Goal: Task Accomplishment & Management: Complete application form

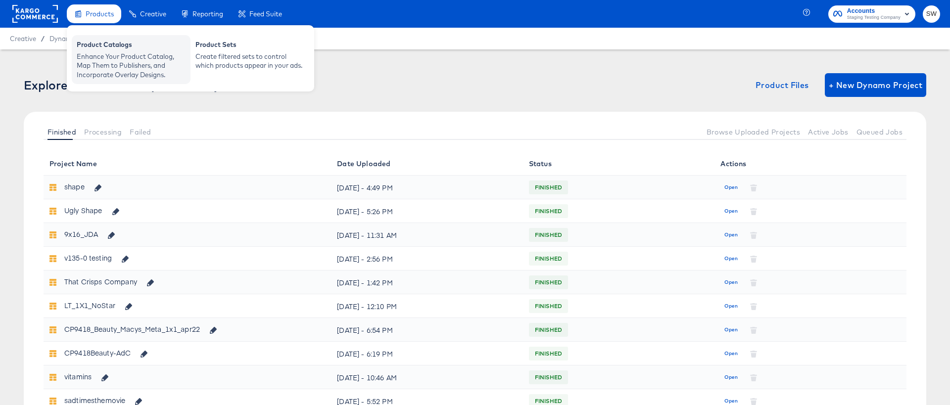
click at [126, 67] on div "Enhance Your Product Catalog, Map Them to Publishers, and Incorporate Overlay D…" at bounding box center [131, 66] width 109 height 28
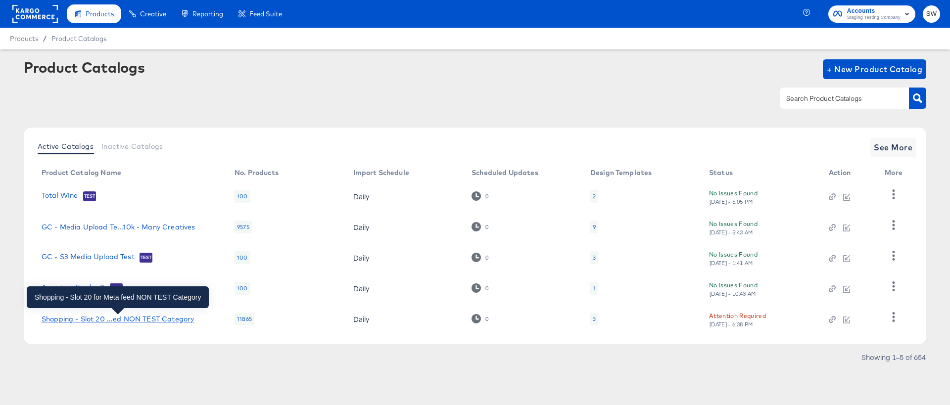
click at [153, 319] on div "Shopping - Slot 20 ...ed NON TEST Category" at bounding box center [118, 319] width 152 height 8
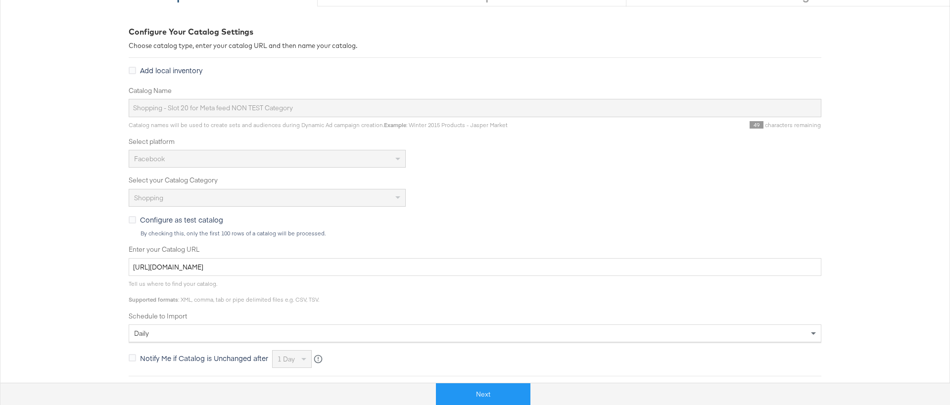
scroll to position [122, 0]
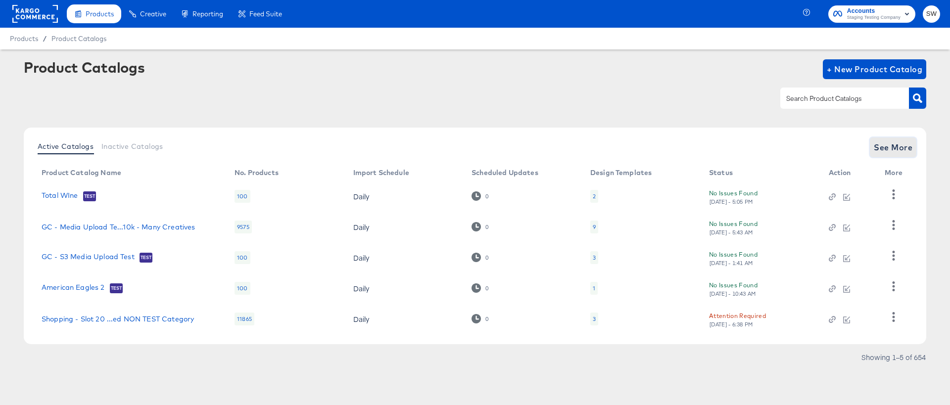
click at [902, 145] on span "See More" at bounding box center [893, 147] width 39 height 14
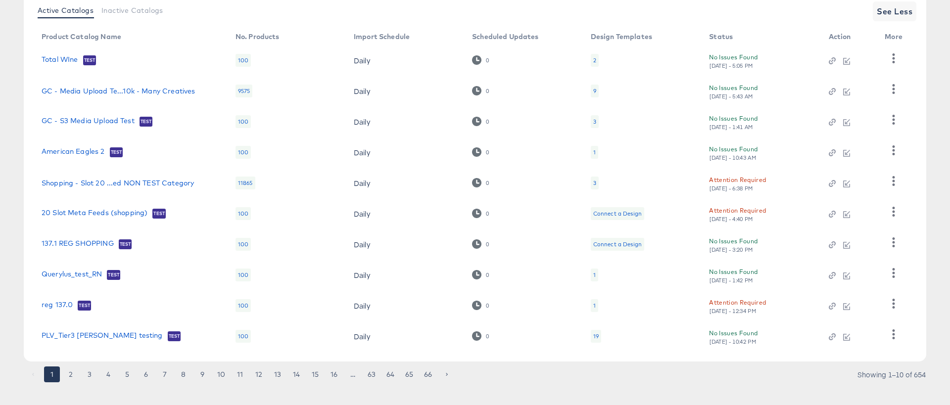
scroll to position [148, 0]
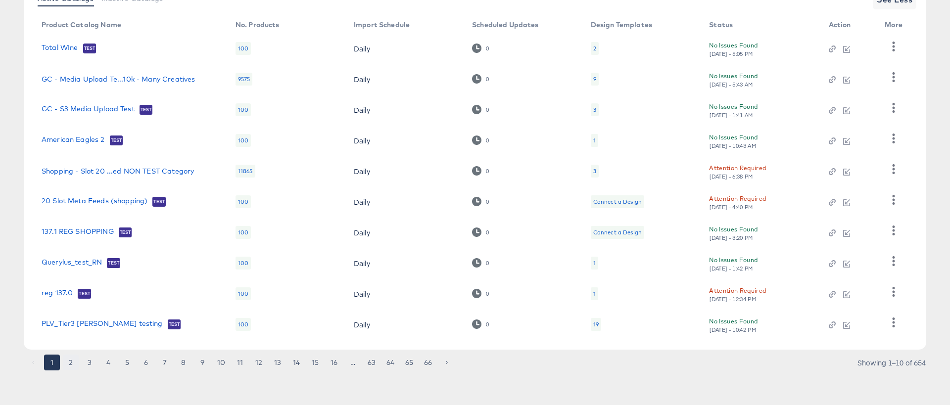
click at [75, 360] on button "2" at bounding box center [71, 363] width 16 height 16
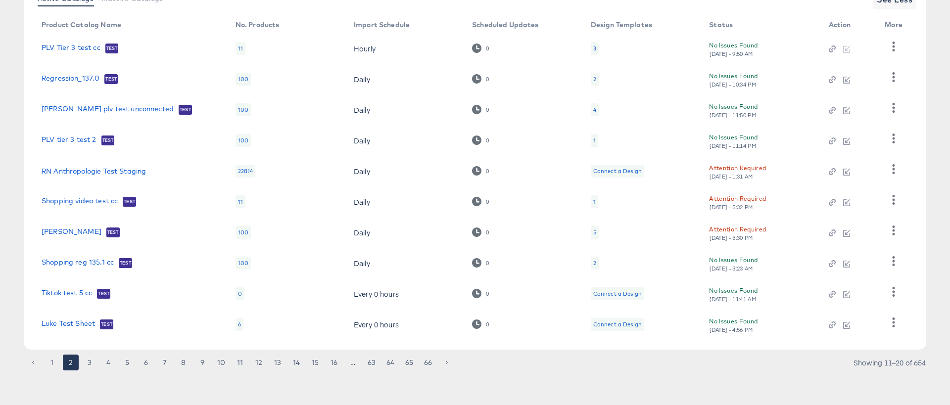
click at [73, 316] on td "Luke Test Sheet Test" at bounding box center [131, 324] width 194 height 31
click at [73, 318] on td "Luke Test Sheet Test" at bounding box center [131, 324] width 194 height 31
click at [73, 327] on link "Luke Test Sheet" at bounding box center [68, 325] width 53 height 10
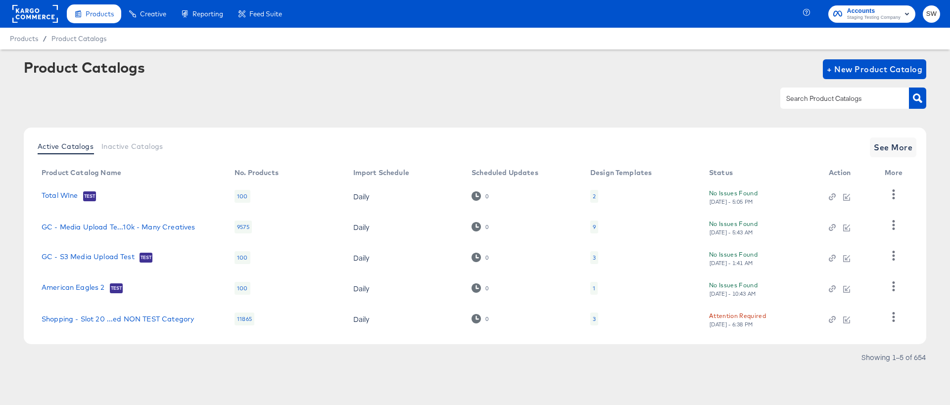
click at [905, 129] on div "Active Catalogs Inactive Catalogs See More Product Catalog Name No. Products Im…" at bounding box center [475, 236] width 902 height 217
click at [902, 138] on button "See More" at bounding box center [893, 148] width 47 height 20
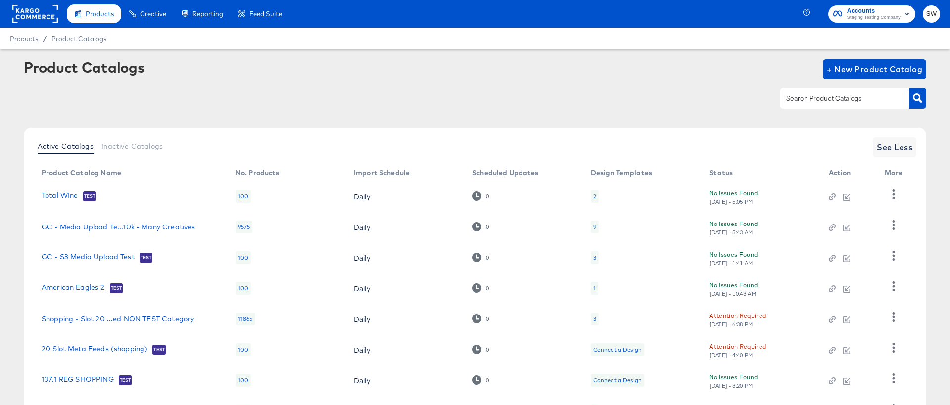
scroll to position [148, 0]
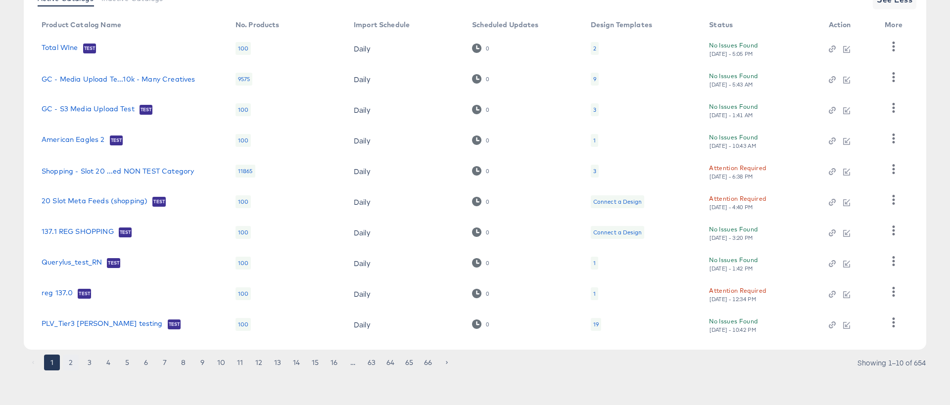
click at [74, 363] on button "2" at bounding box center [71, 363] width 16 height 16
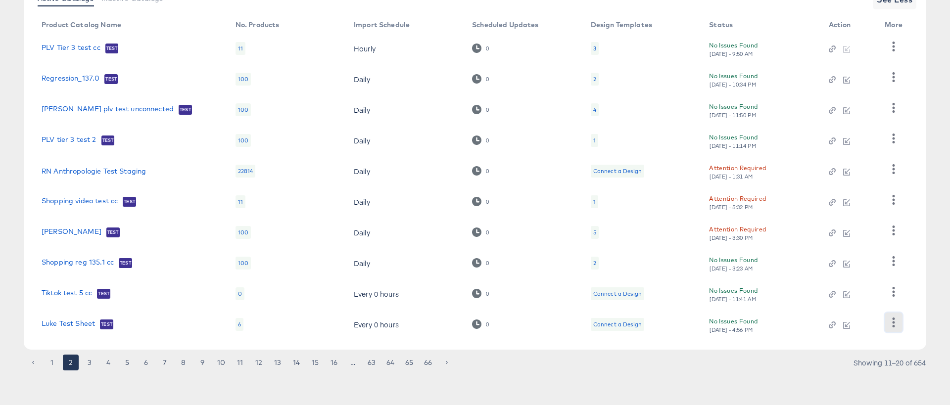
click at [886, 325] on button "button" at bounding box center [893, 323] width 17 height 20
click at [868, 269] on div "HUD Checks (Internal)" at bounding box center [852, 273] width 99 height 16
click at [830, 377] on article "Product Catalogs + New Product Catalog Active Catalogs Inactive Catalogs See Le…" at bounding box center [475, 154] width 950 height 504
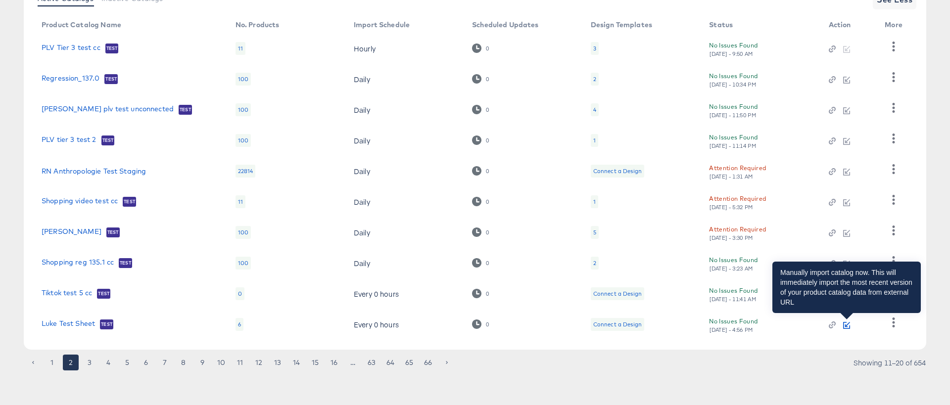
click at [846, 327] on icon "button" at bounding box center [846, 325] width 7 height 7
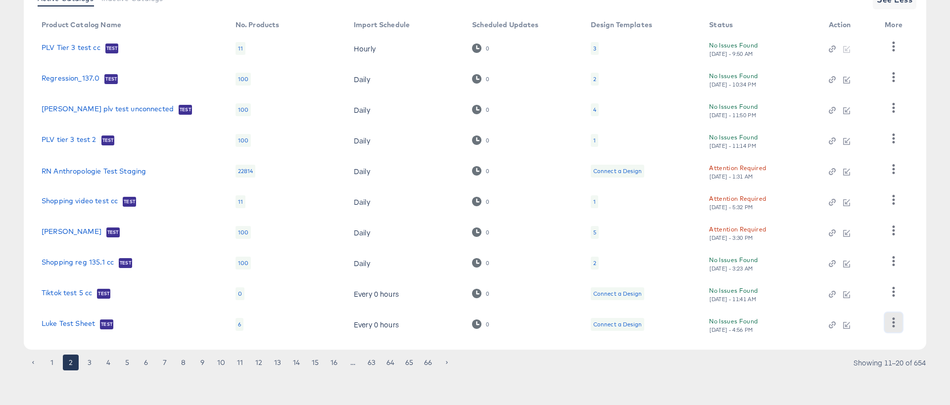
click at [897, 326] on icon "button" at bounding box center [892, 322] width 9 height 9
click at [871, 280] on div "HUD Checks (Internal)" at bounding box center [852, 273] width 99 height 16
click at [88, 364] on button "3" at bounding box center [90, 363] width 16 height 16
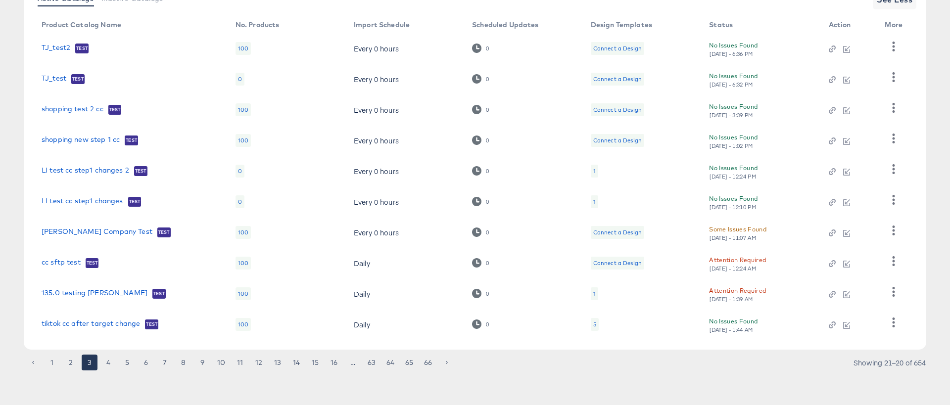
scroll to position [104, 0]
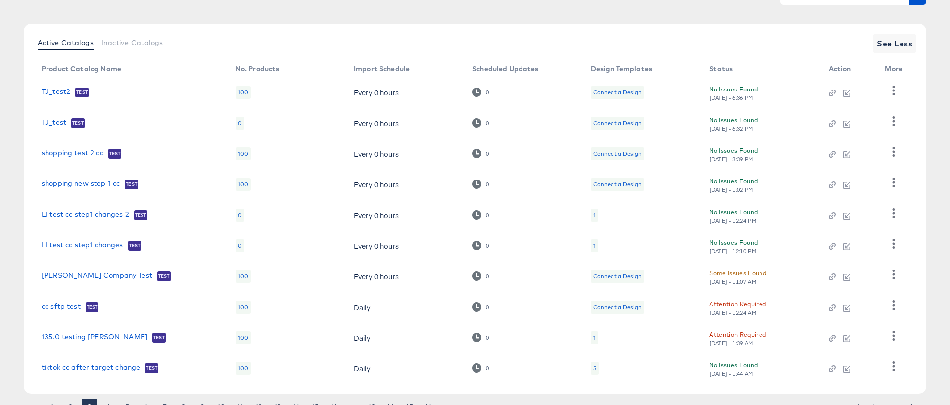
click at [78, 155] on link "shopping test 2 cc" at bounding box center [73, 154] width 62 height 10
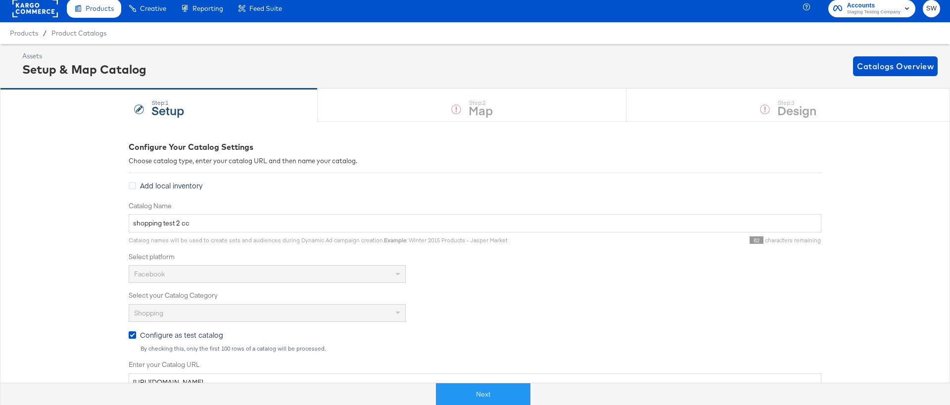
scroll to position [64, 0]
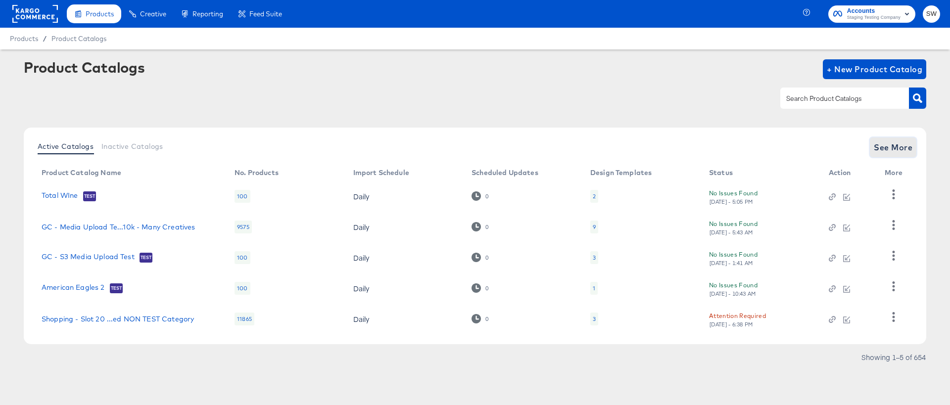
click at [900, 144] on span "See More" at bounding box center [893, 147] width 39 height 14
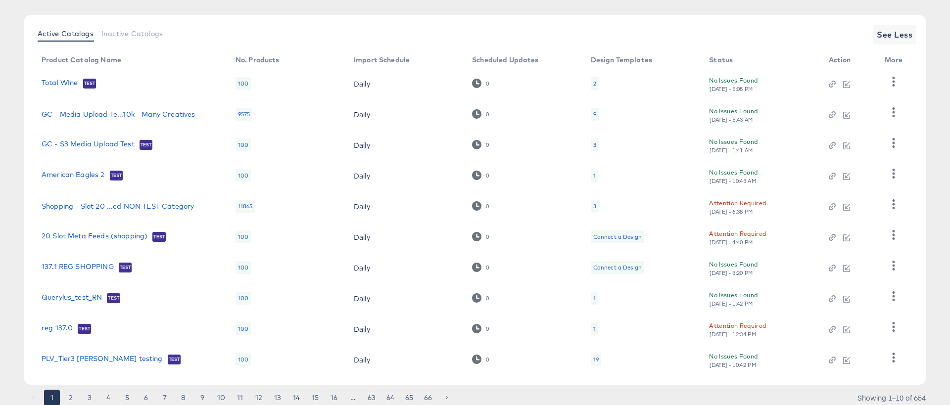
scroll to position [148, 0]
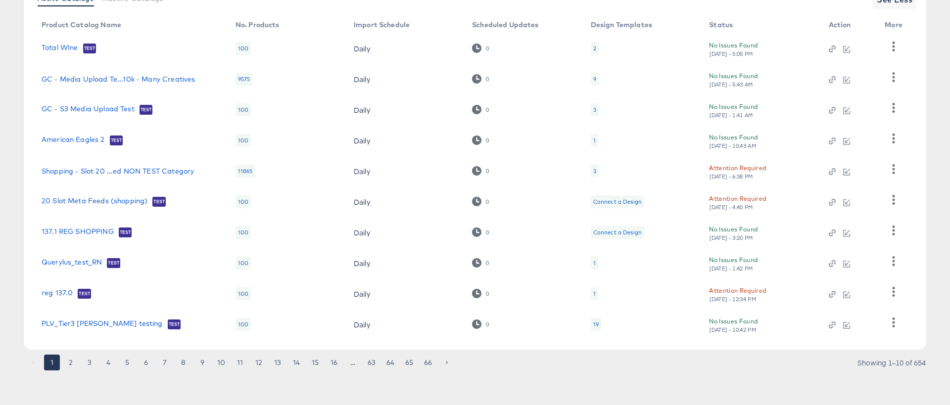
click at [75, 360] on button "2" at bounding box center [71, 363] width 16 height 16
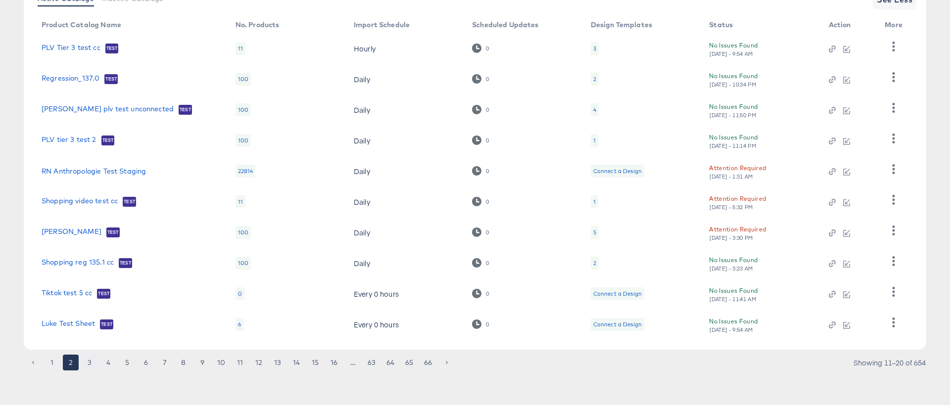
click at [90, 368] on button "3" at bounding box center [90, 363] width 16 height 16
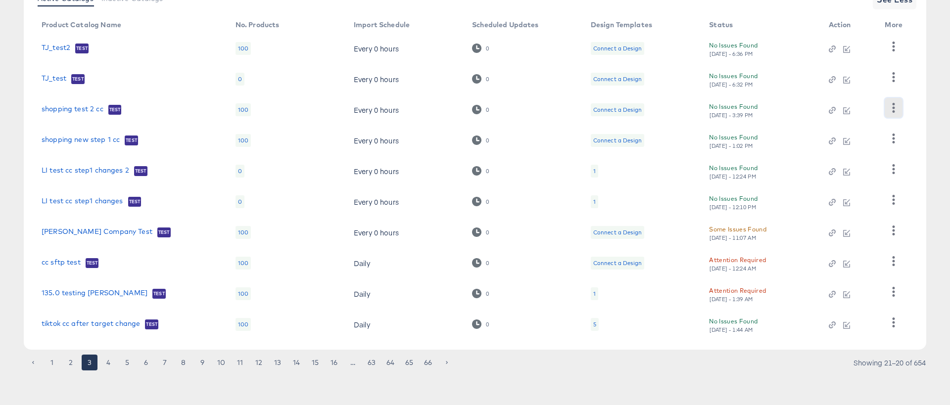
click at [892, 107] on icon "button" at bounding box center [893, 107] width 2 height 9
click at [876, 140] on div "HUD Checks (Internal)" at bounding box center [852, 144] width 99 height 16
click at [109, 365] on button "4" at bounding box center [108, 363] width 16 height 16
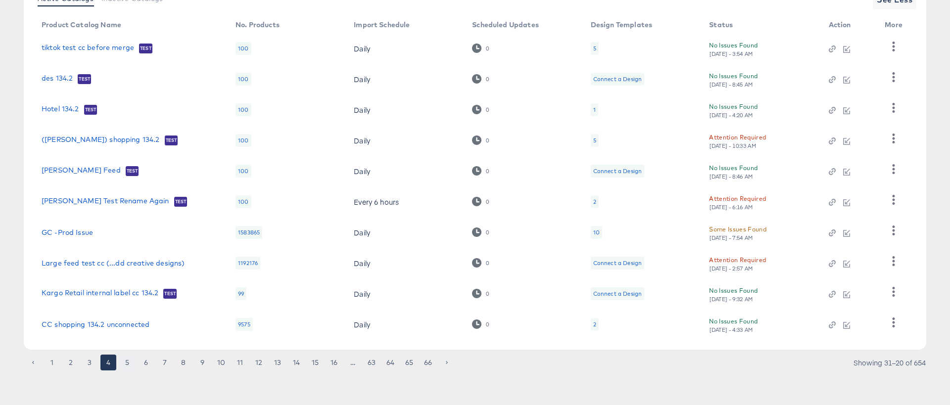
click at [125, 367] on button "5" at bounding box center [127, 363] width 16 height 16
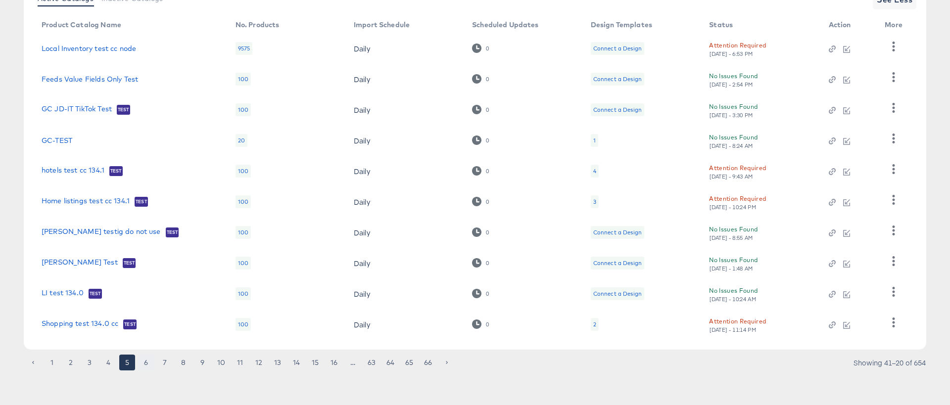
click at [149, 367] on button "6" at bounding box center [146, 363] width 16 height 16
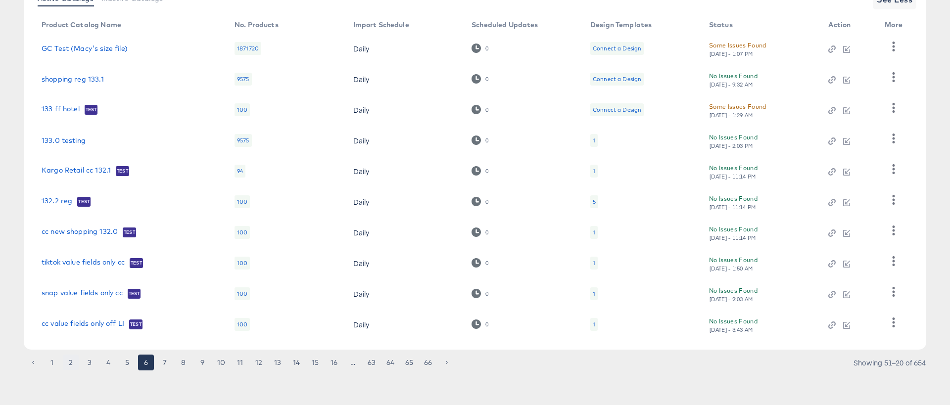
click at [73, 362] on button "2" at bounding box center [71, 363] width 16 height 16
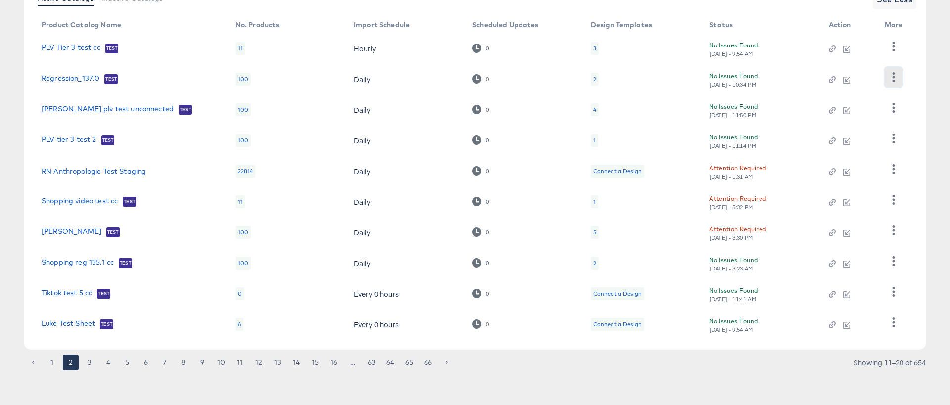
click at [895, 81] on icon "button" at bounding box center [892, 76] width 9 height 9
click at [885, 117] on div "HUD Checks (Internal)" at bounding box center [852, 113] width 99 height 16
click at [926, 68] on div "Active Catalogs Inactive Catalogs See Less Product Catalog Name No. Products Im…" at bounding box center [475, 165] width 902 height 370
click at [887, 77] on button "button" at bounding box center [893, 77] width 17 height 20
click at [869, 109] on div "HUD Checks (Internal)" at bounding box center [852, 113] width 99 height 16
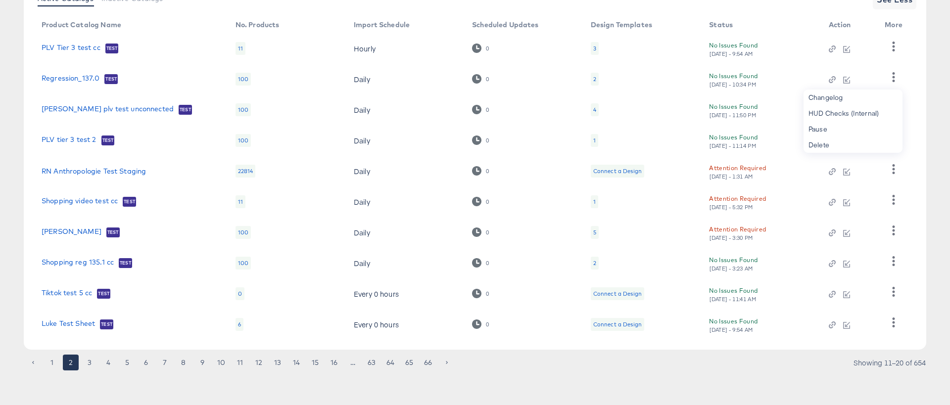
click at [916, 55] on div "Product Catalog Name No. Products Import Schedule Scheduled Updates Design Temp…" at bounding box center [475, 178] width 883 height 323
click at [845, 78] on icon "button" at bounding box center [846, 80] width 7 height 7
click at [890, 168] on icon "button" at bounding box center [892, 168] width 9 height 9
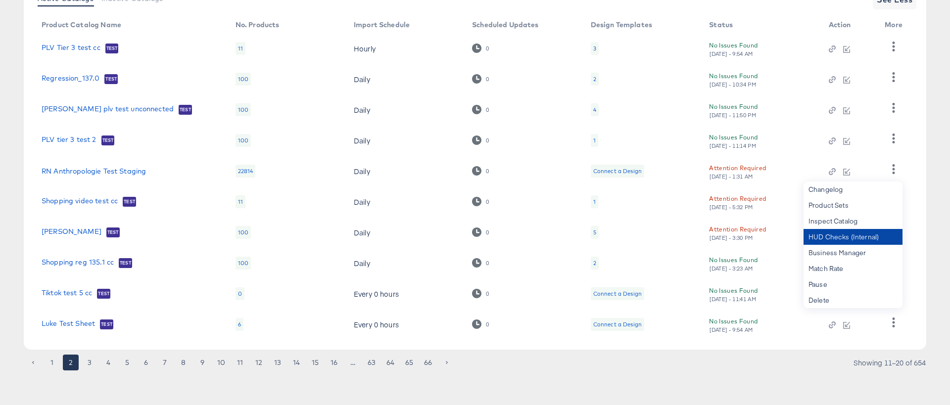
click at [859, 236] on div "HUD Checks (Internal)" at bounding box center [852, 237] width 99 height 16
click at [806, 77] on div "No Issues Found Sun, Sep 28th - 10:34 PM" at bounding box center [758, 79] width 99 height 17
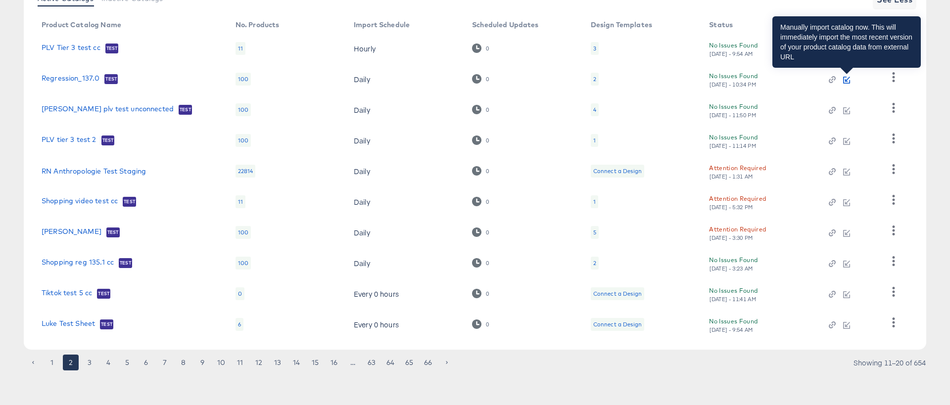
click at [846, 77] on icon "button" at bounding box center [846, 80] width 7 height 7
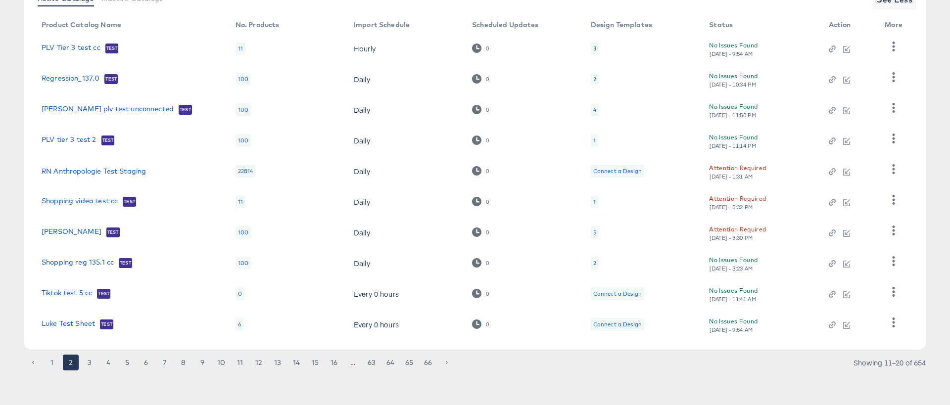
click at [56, 366] on button "1" at bounding box center [52, 363] width 16 height 16
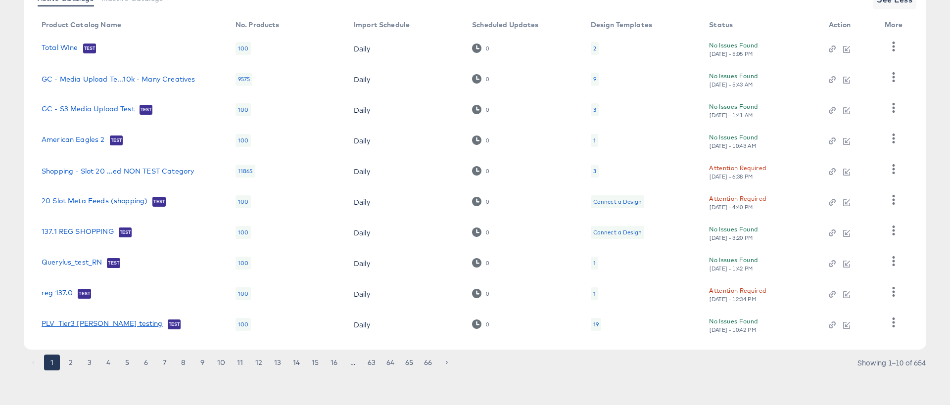
click at [97, 325] on link "PLV_Tier3 fran testing" at bounding box center [102, 325] width 121 height 10
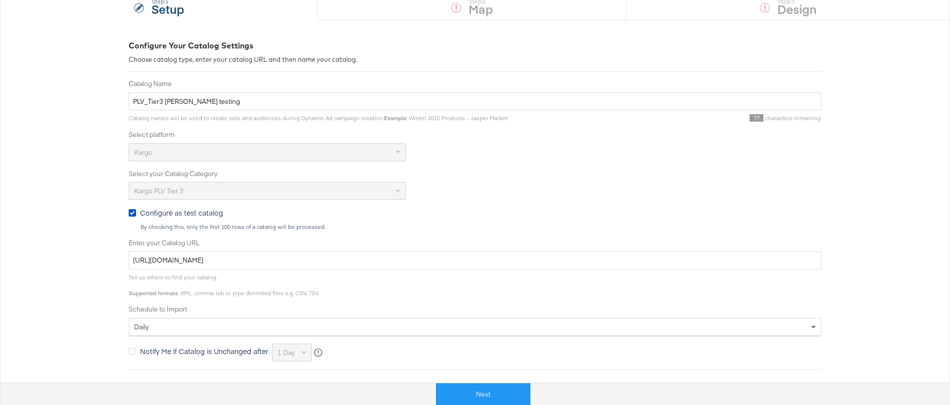
scroll to position [107, 0]
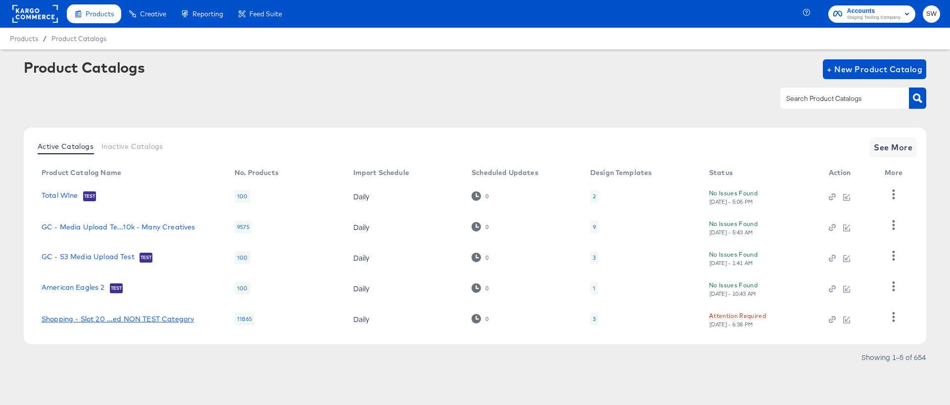
click at [130, 319] on div "Shopping - Slot 20 ...ed NON TEST Category" at bounding box center [118, 319] width 152 height 8
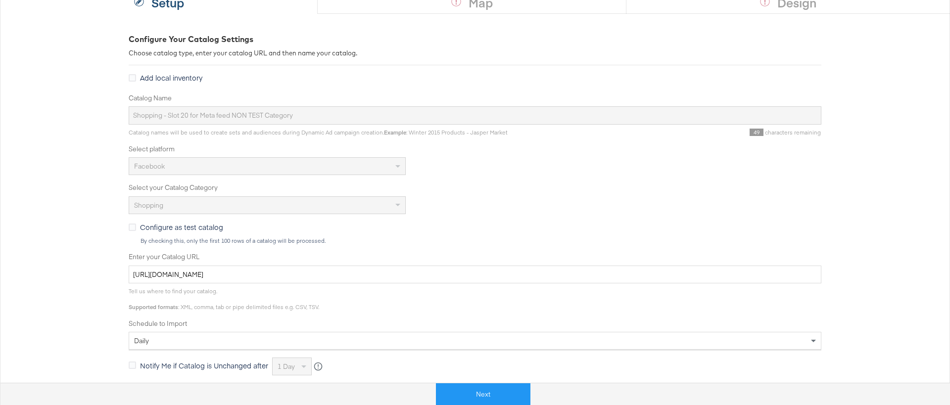
scroll to position [289, 0]
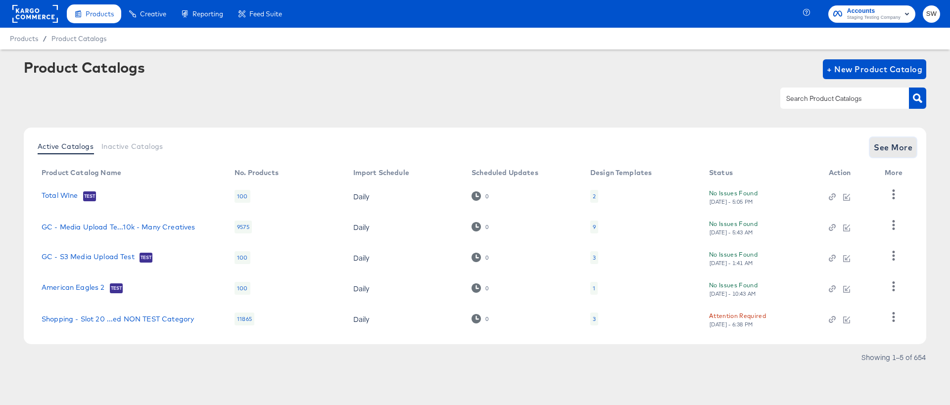
click at [896, 141] on span "See More" at bounding box center [893, 147] width 39 height 14
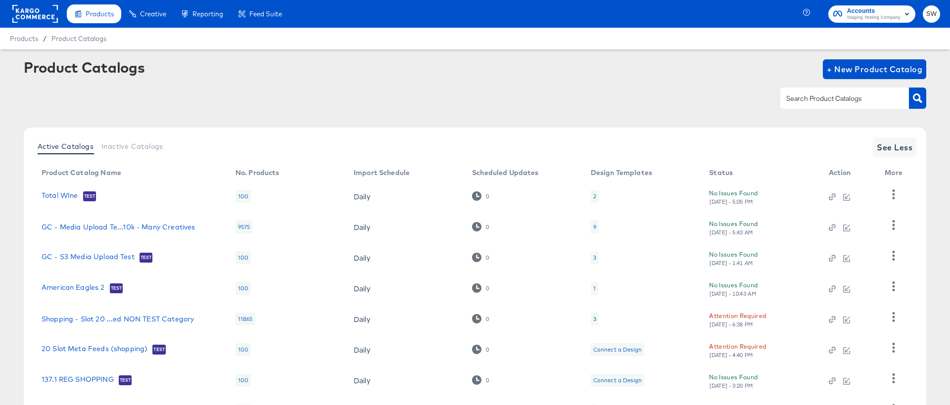
scroll to position [148, 0]
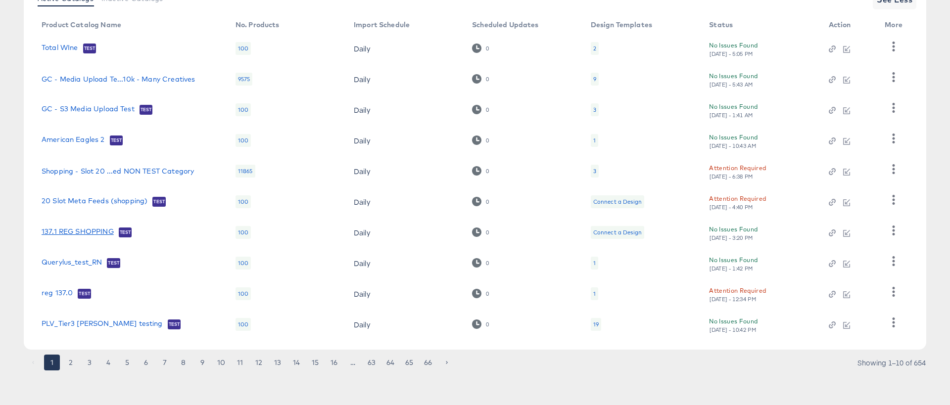
click at [51, 230] on link "137.1 REG SHOPPING" at bounding box center [78, 233] width 72 height 10
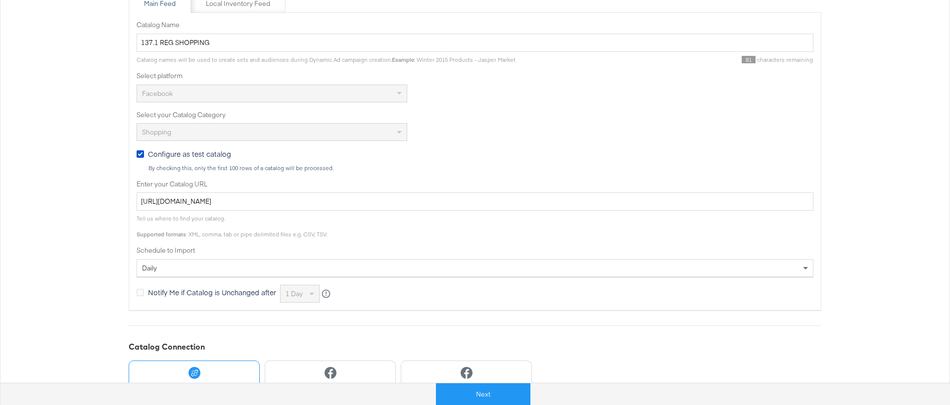
scroll to position [235, 0]
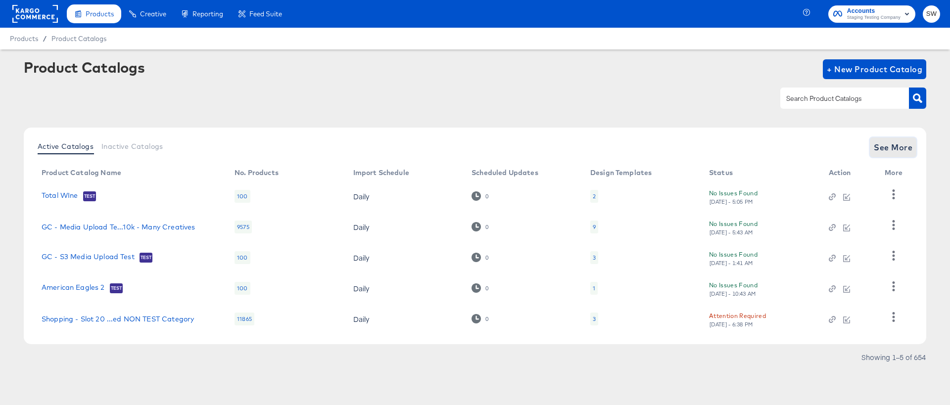
click at [882, 142] on span "See More" at bounding box center [893, 147] width 39 height 14
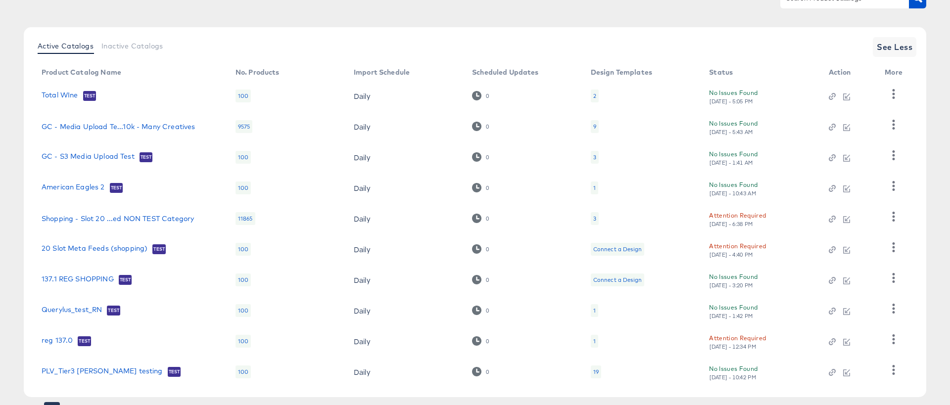
scroll to position [148, 0]
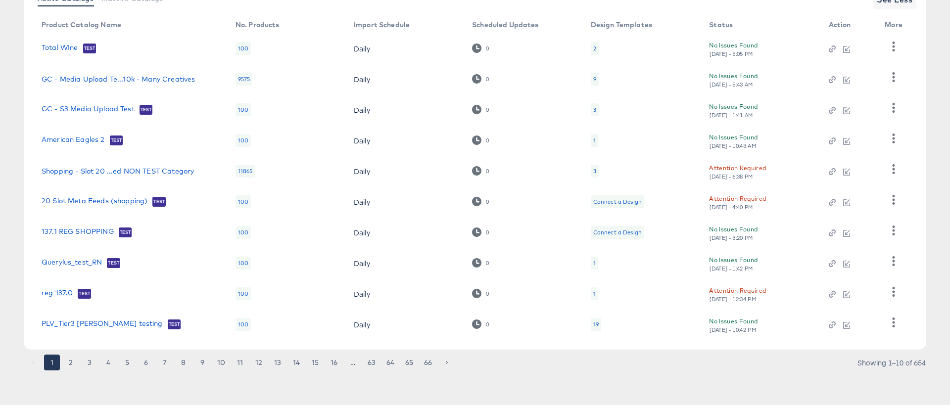
click at [54, 286] on td "reg 137.0 Test" at bounding box center [131, 294] width 194 height 31
click at [54, 290] on link "reg 137.0" at bounding box center [57, 294] width 31 height 10
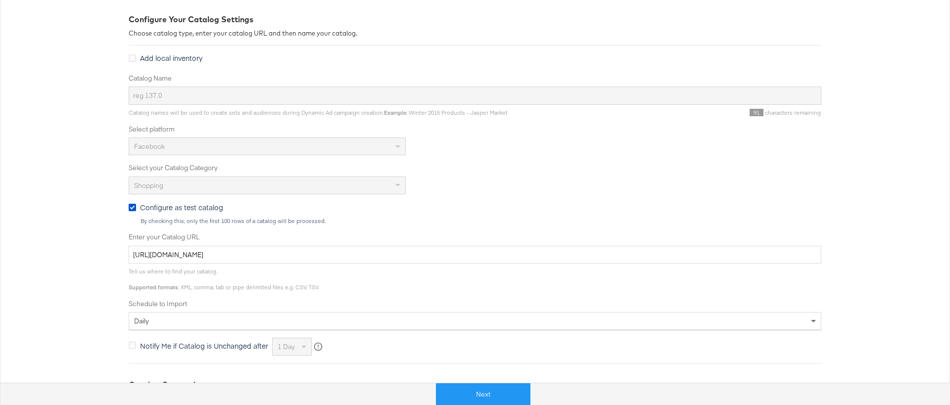
scroll to position [135, 0]
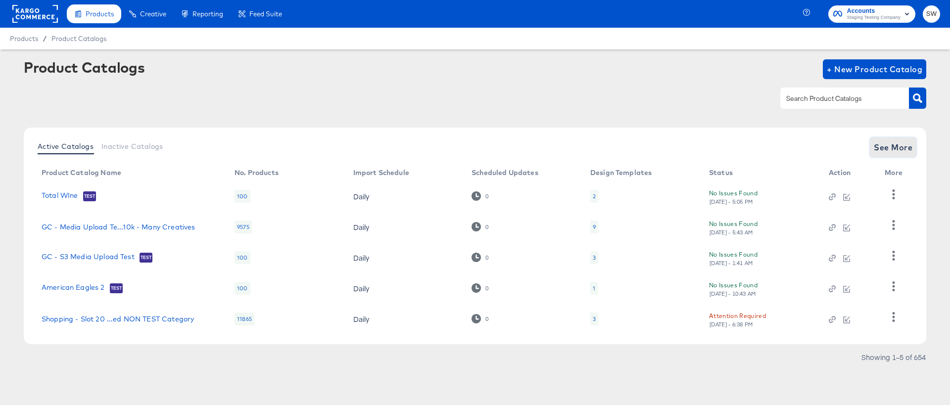
click at [910, 143] on span "See More" at bounding box center [893, 147] width 39 height 14
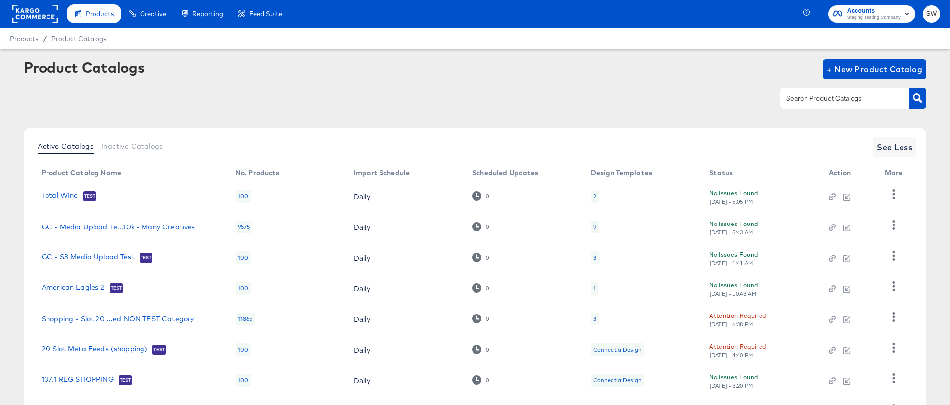
scroll to position [148, 0]
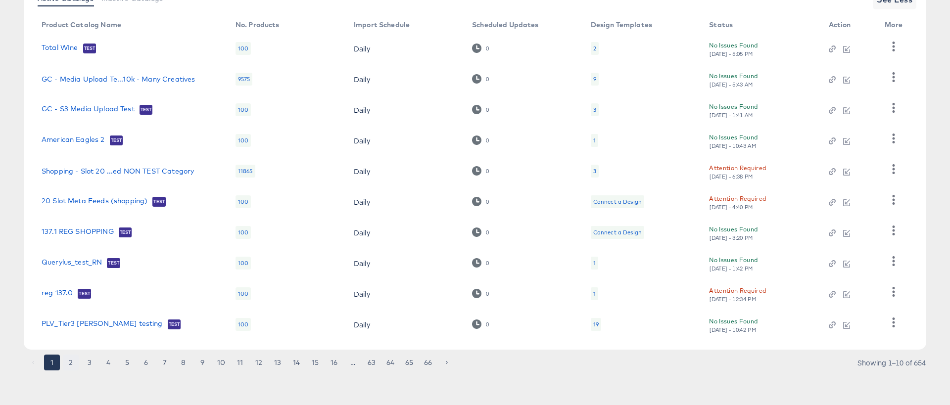
click at [72, 363] on button "2" at bounding box center [71, 363] width 16 height 16
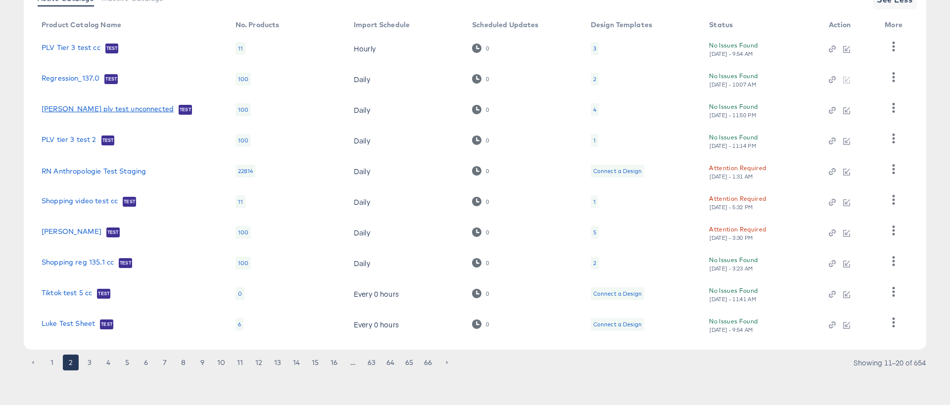
click at [63, 111] on link "fran plv test unconnected" at bounding box center [108, 110] width 132 height 10
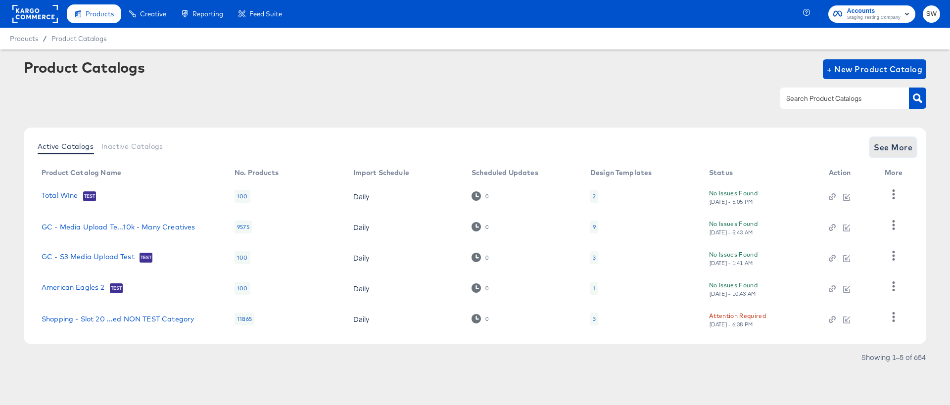
click at [904, 156] on button "See More" at bounding box center [893, 148] width 47 height 20
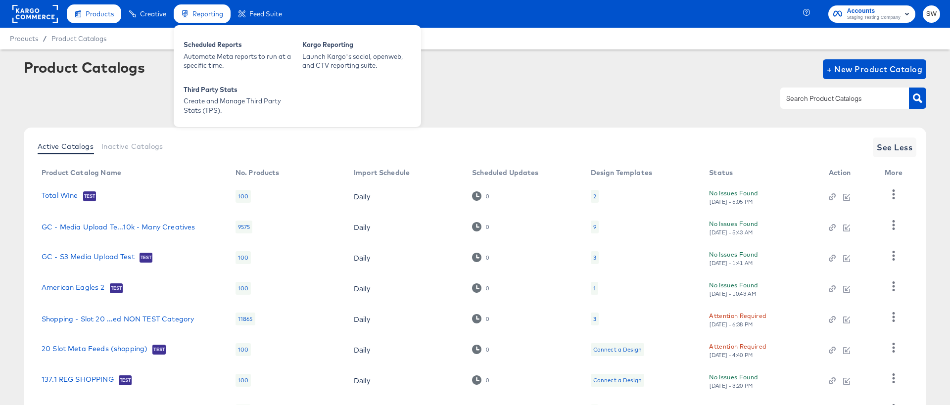
scroll to position [148, 0]
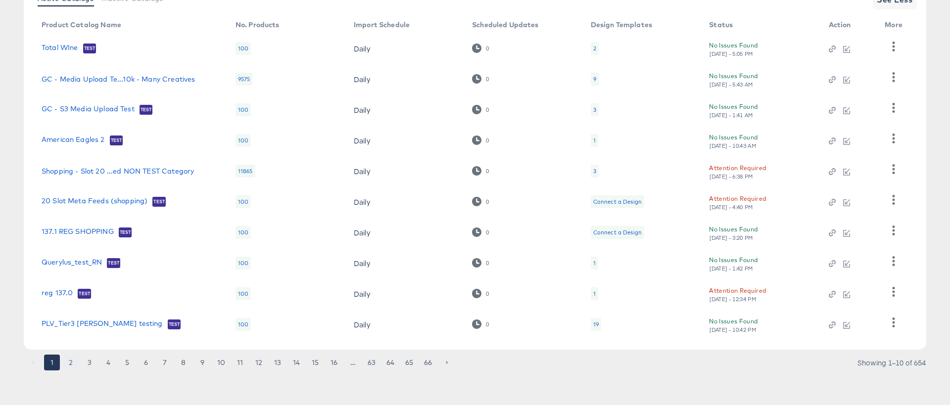
click at [72, 362] on button "2" at bounding box center [71, 363] width 16 height 16
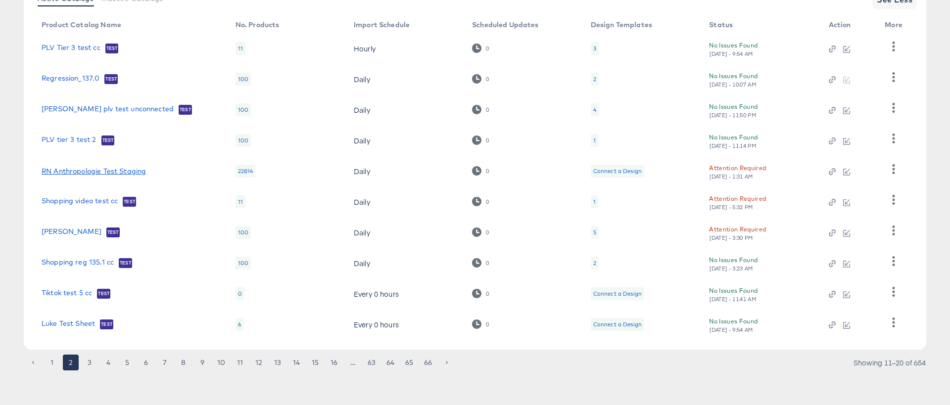
click at [112, 170] on link "RN Anthropologie Test Staging" at bounding box center [94, 171] width 104 height 8
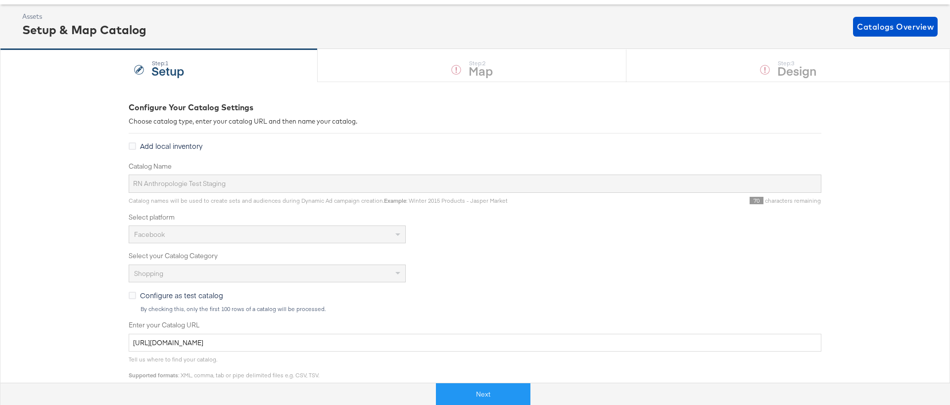
scroll to position [52, 0]
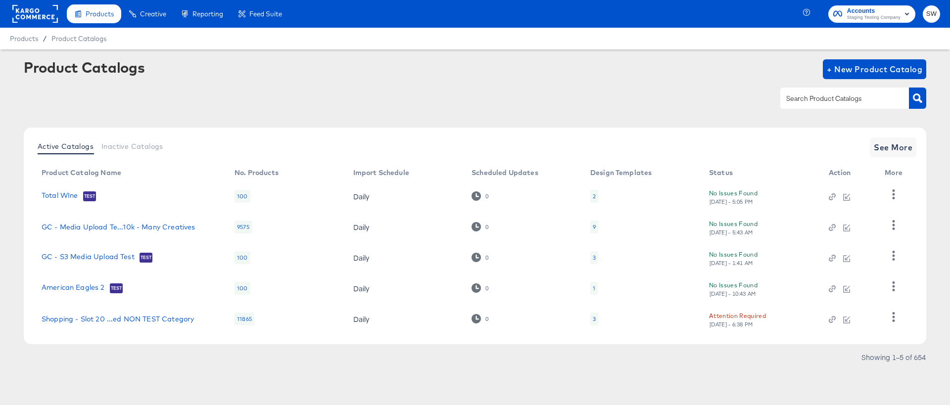
click at [906, 132] on div "Active Catalogs Inactive Catalogs See More Product Catalog Name No. Products Im…" at bounding box center [475, 236] width 902 height 217
click at [898, 151] on span "See More" at bounding box center [893, 147] width 39 height 14
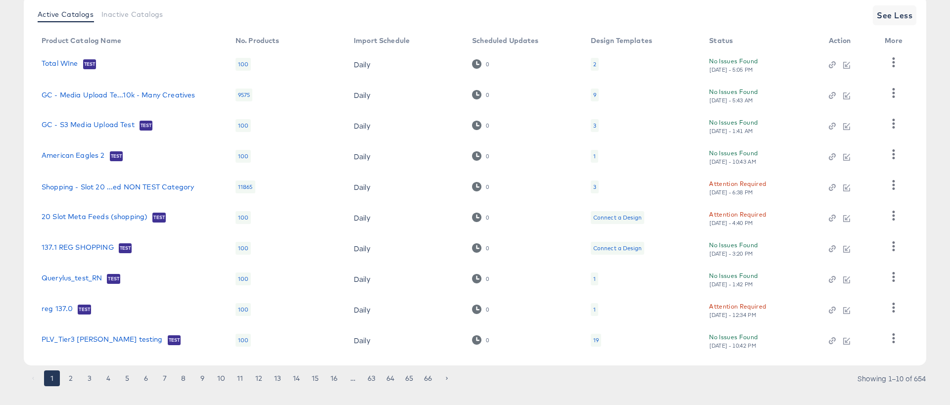
scroll to position [148, 0]
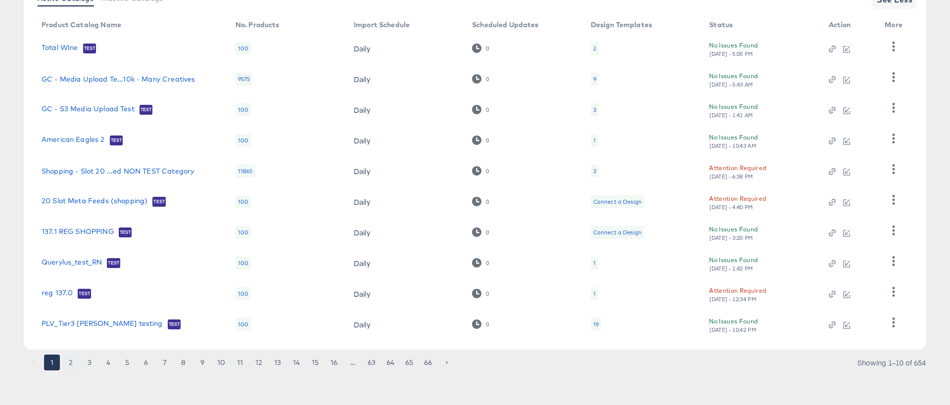
click at [72, 364] on button "2" at bounding box center [71, 363] width 16 height 16
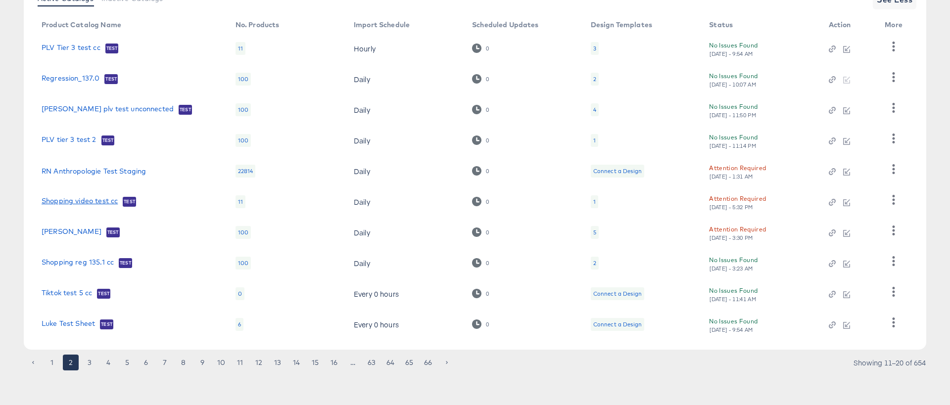
click at [96, 203] on link "Shopping video test cc" at bounding box center [80, 202] width 76 height 10
click at [896, 193] on button "button" at bounding box center [893, 200] width 17 height 20
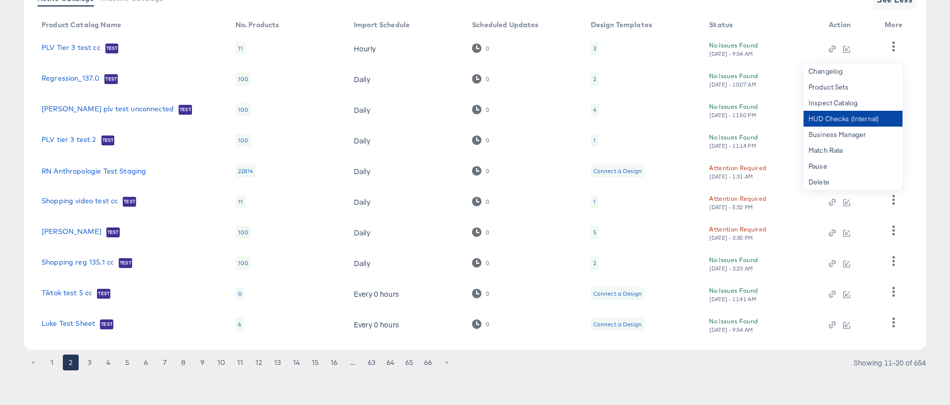
click at [832, 114] on div "HUD Checks (Internal)" at bounding box center [852, 119] width 99 height 16
click at [69, 79] on link "Regression_137.0" at bounding box center [71, 79] width 58 height 10
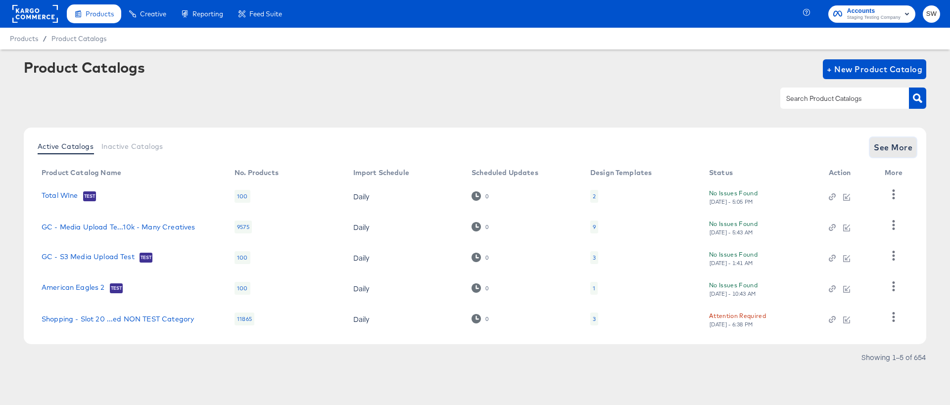
click at [891, 141] on span "See More" at bounding box center [893, 147] width 39 height 14
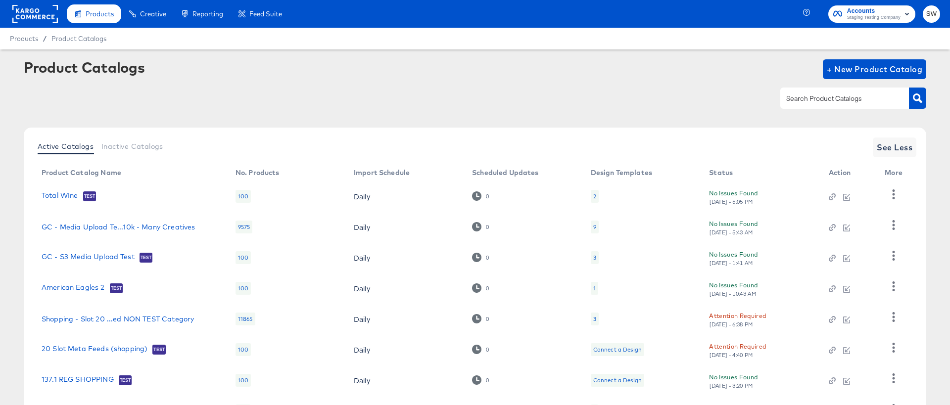
scroll to position [148, 0]
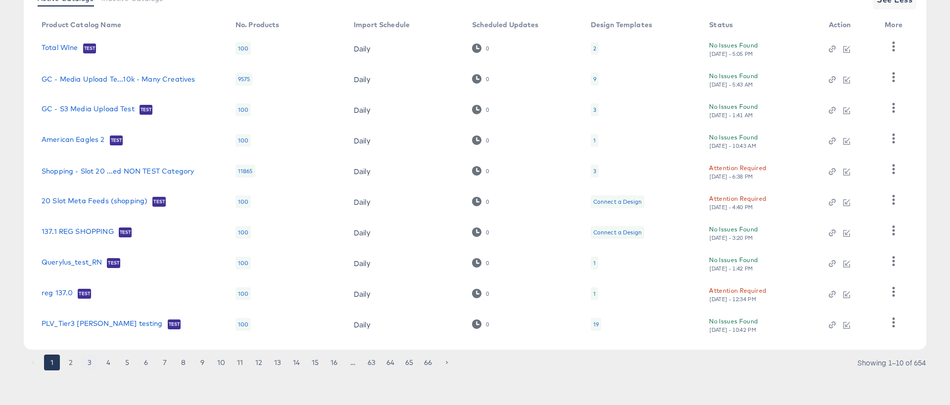
click at [88, 366] on button "3" at bounding box center [90, 363] width 16 height 16
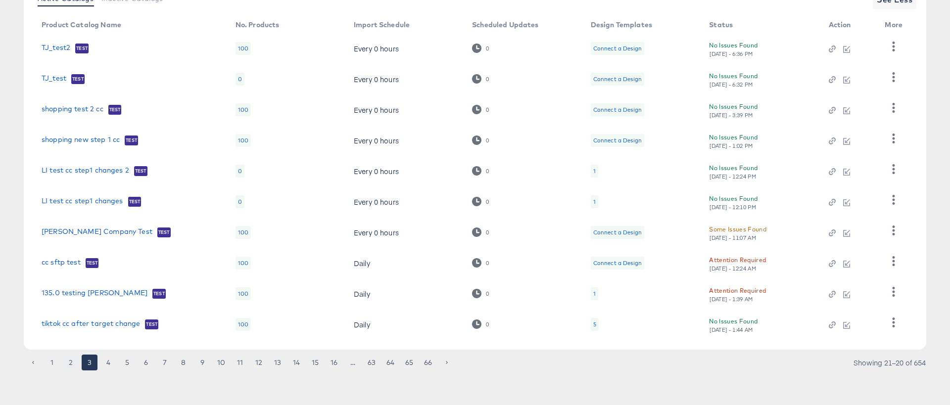
click at [63, 364] on button "2" at bounding box center [71, 363] width 16 height 16
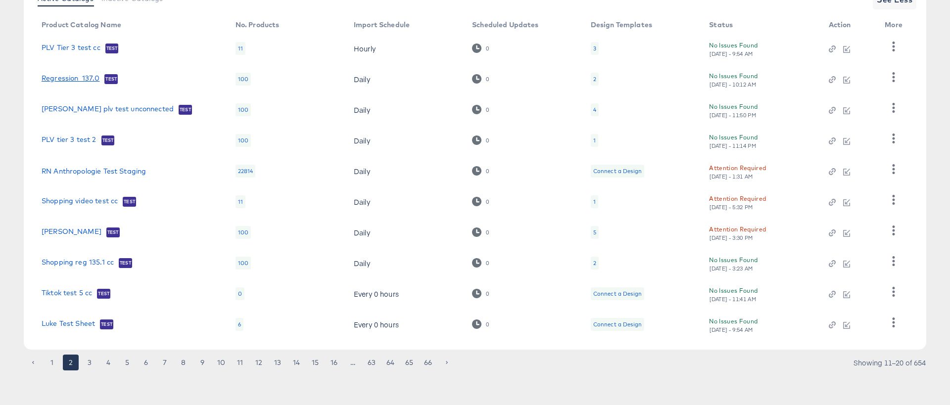
click at [74, 79] on link "Regression_137.0" at bounding box center [71, 79] width 58 height 10
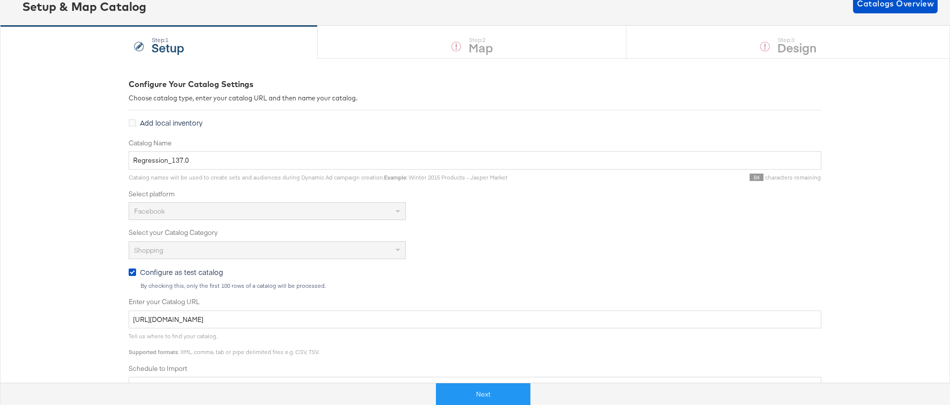
scroll to position [69, 0]
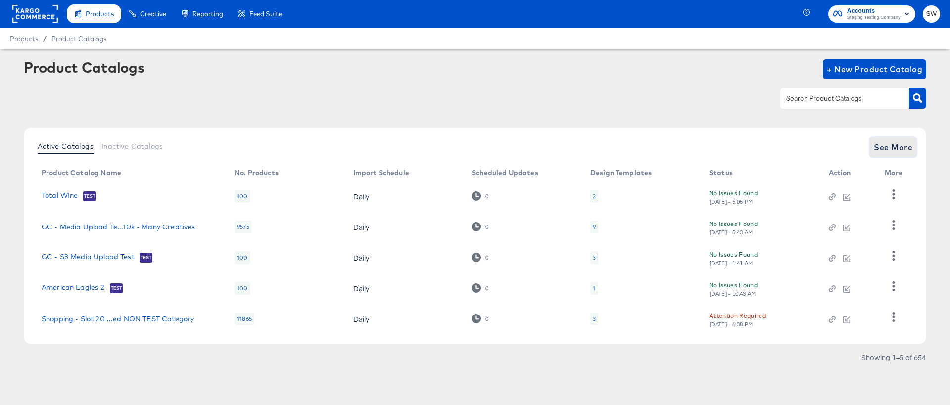
click at [901, 146] on span "See More" at bounding box center [893, 147] width 39 height 14
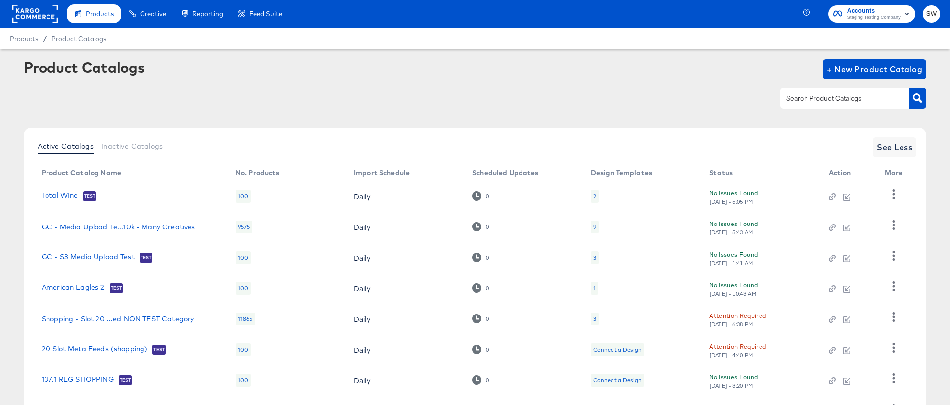
scroll to position [148, 0]
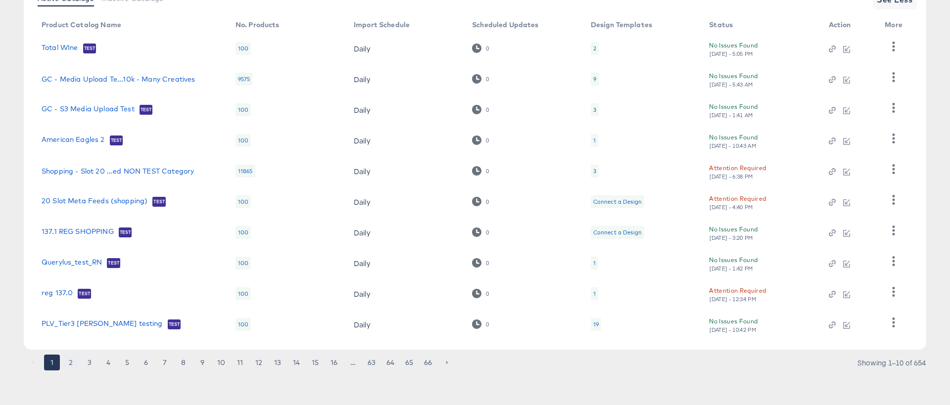
click at [68, 360] on button "2" at bounding box center [71, 363] width 16 height 16
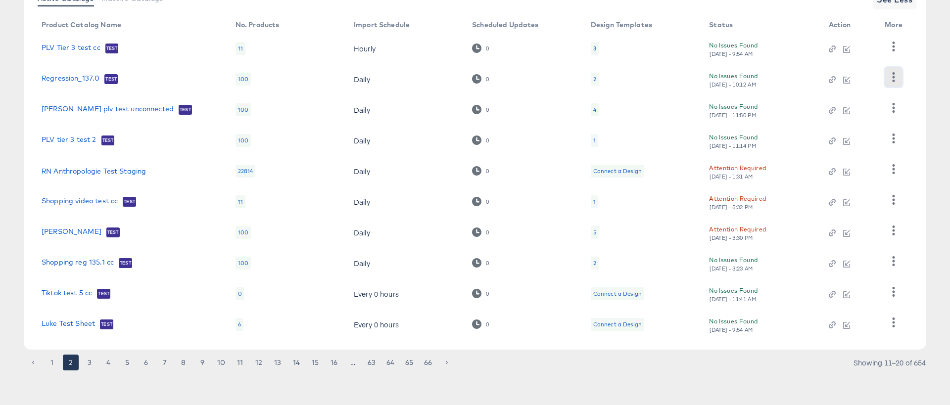
click at [895, 75] on icon "button" at bounding box center [892, 76] width 9 height 9
click at [876, 111] on div "HUD Checks (Internal)" at bounding box center [852, 113] width 99 height 16
click at [50, 233] on link "fran reg" at bounding box center [72, 233] width 60 height 10
click at [89, 201] on link "Shopping video test cc" at bounding box center [80, 202] width 76 height 10
click at [90, 171] on link "RN Anthropologie Test Staging" at bounding box center [94, 171] width 104 height 8
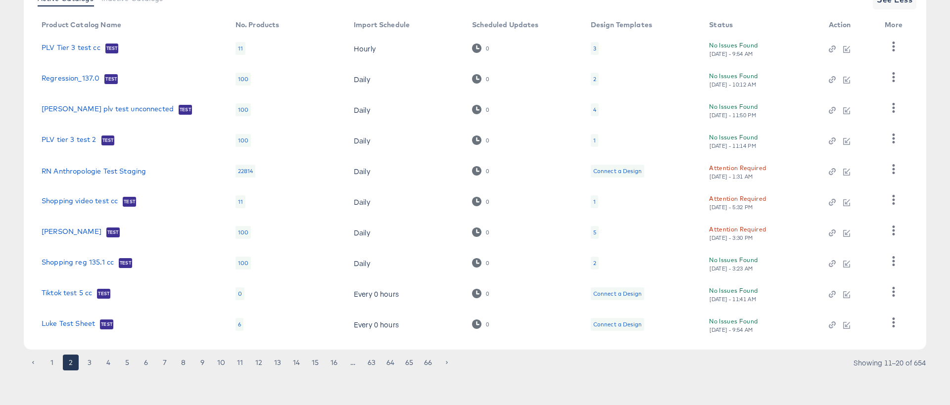
click at [91, 134] on td "PLV tier 3 test 2 Test" at bounding box center [131, 140] width 194 height 31
click at [87, 136] on link "PLV tier 3 test 2" at bounding box center [69, 141] width 55 height 10
click at [884, 199] on td at bounding box center [896, 202] width 38 height 31
click at [888, 199] on icon "button" at bounding box center [892, 199] width 9 height 9
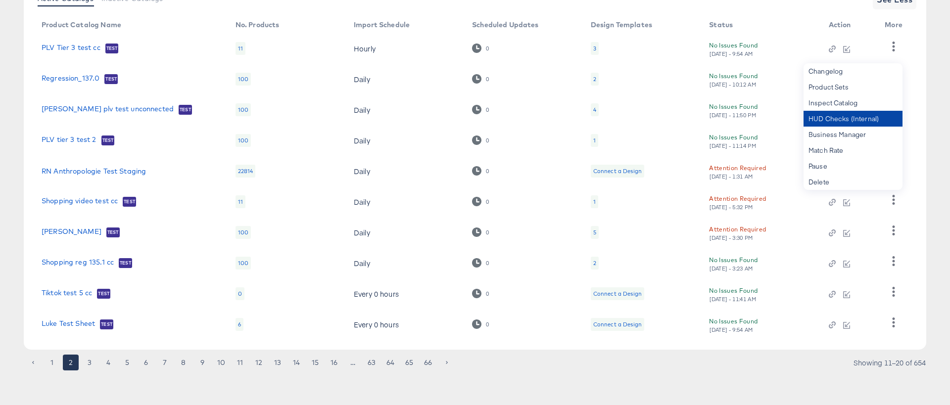
click at [861, 117] on div "HUD Checks (Internal)" at bounding box center [852, 119] width 99 height 16
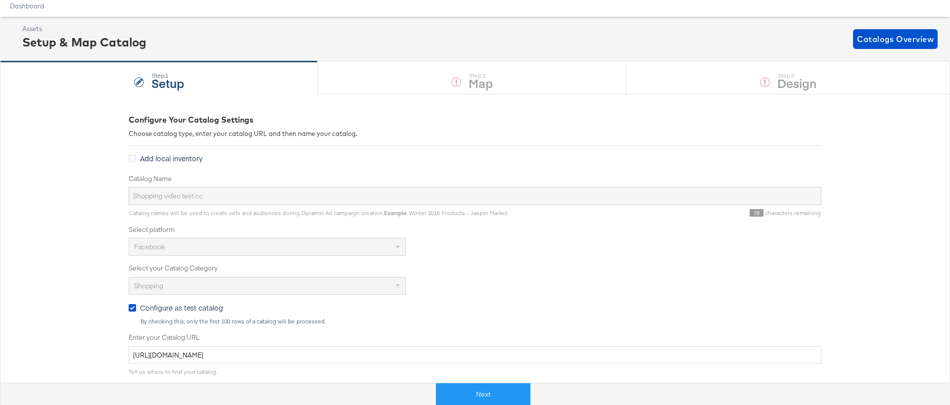
scroll to position [45, 0]
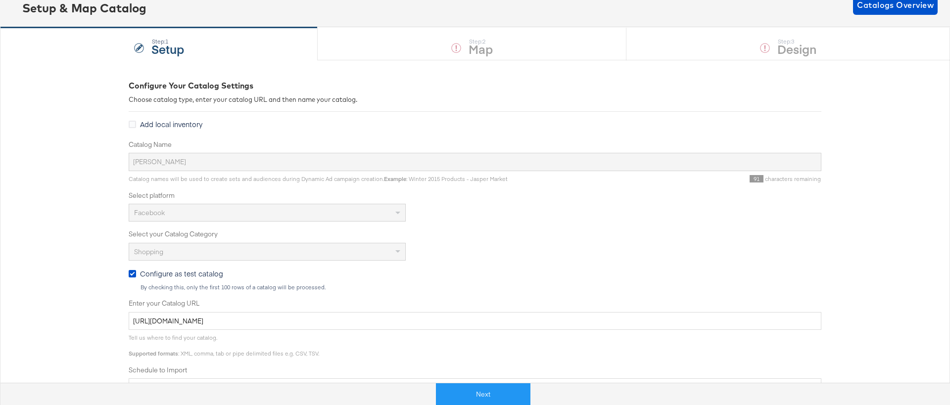
scroll to position [69, 0]
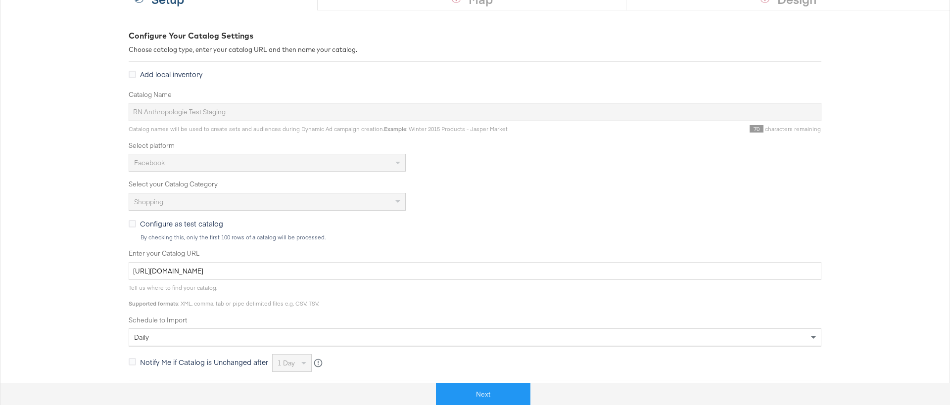
scroll to position [118, 0]
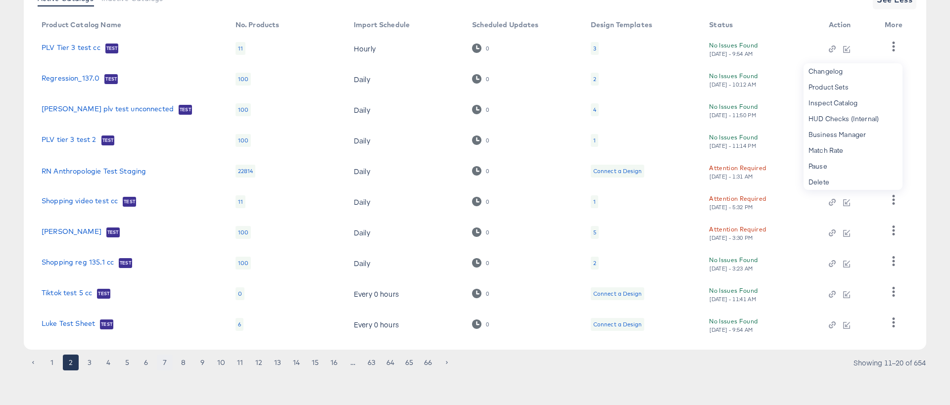
click at [159, 362] on button "7" at bounding box center [165, 363] width 16 height 16
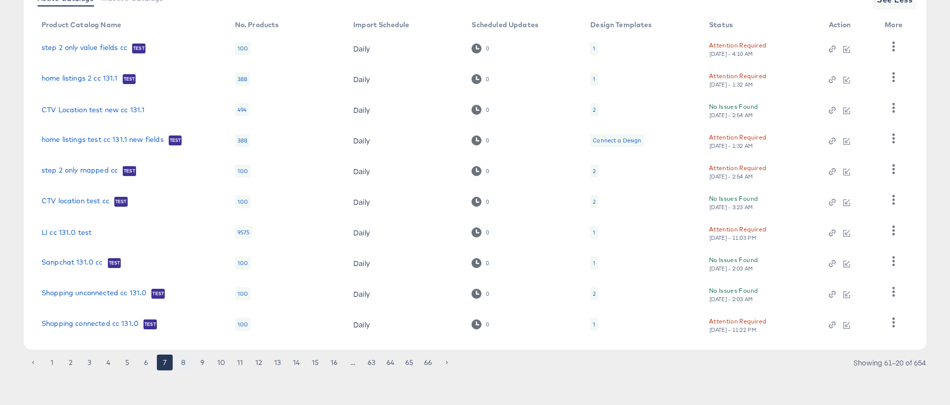
click at [184, 365] on button "8" at bounding box center [184, 363] width 16 height 16
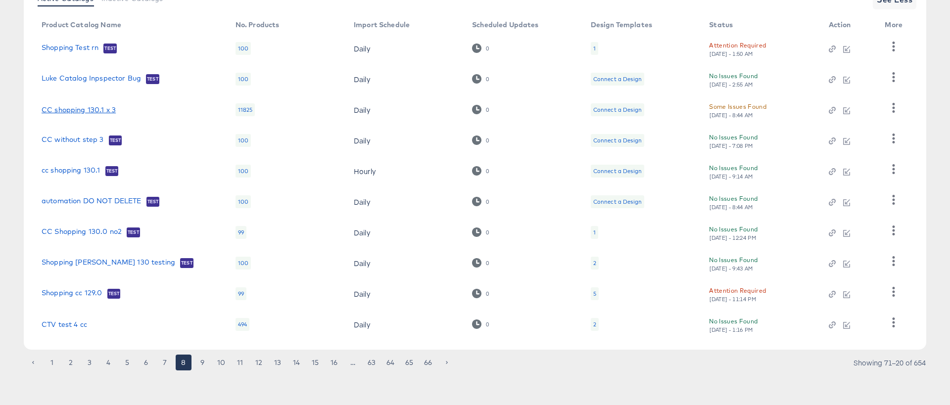
click at [61, 112] on link "CC shopping 130.1 x 3" at bounding box center [79, 110] width 74 height 8
click at [102, 269] on td "Shopping fran 130 testing Test" at bounding box center [131, 263] width 194 height 31
click at [102, 264] on link "Shopping fran 130 testing" at bounding box center [109, 263] width 134 height 10
click at [75, 290] on link "Shopping cc 129.0" at bounding box center [72, 294] width 61 height 10
click at [87, 173] on link "cc shopping 130.1" at bounding box center [71, 171] width 59 height 10
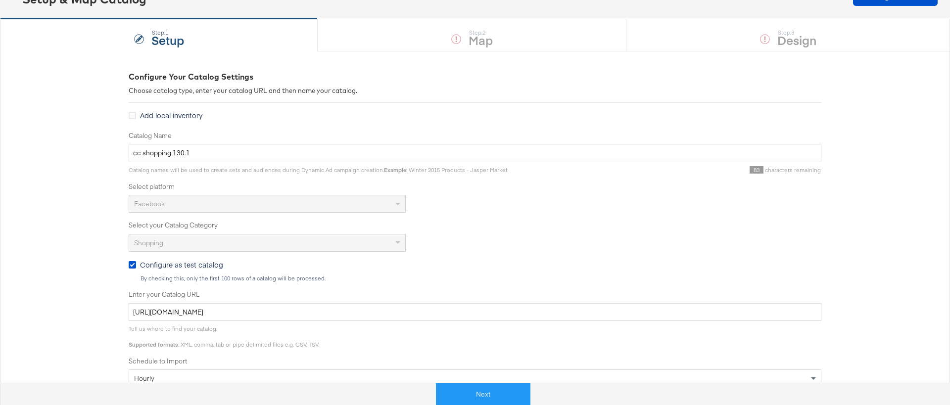
scroll to position [91, 0]
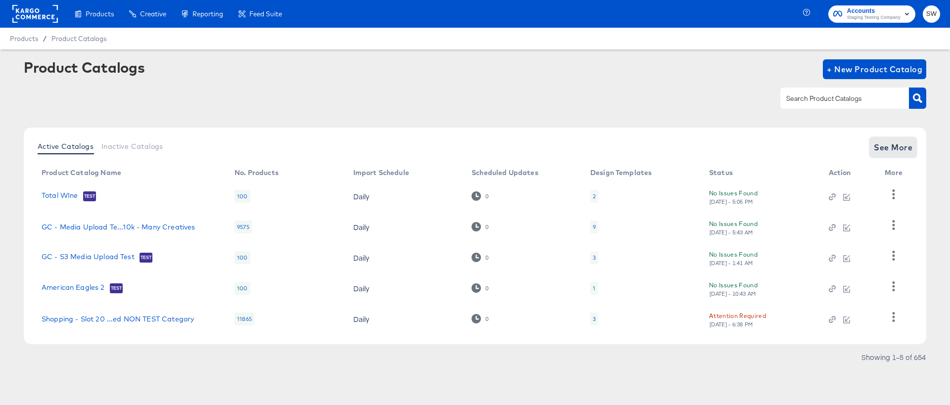
click at [884, 144] on span "See More" at bounding box center [893, 147] width 39 height 14
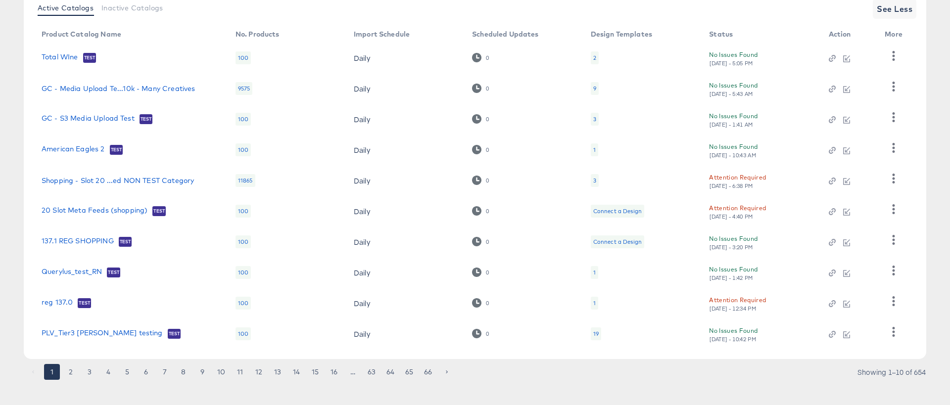
scroll to position [148, 0]
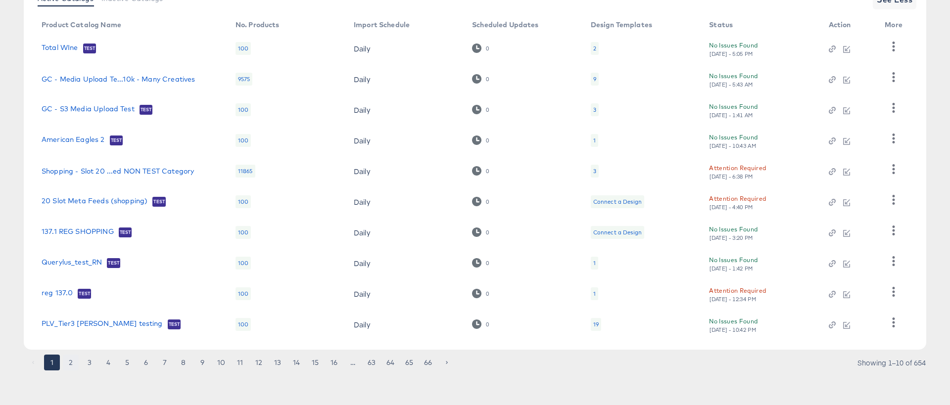
click at [71, 362] on button "2" at bounding box center [71, 363] width 16 height 16
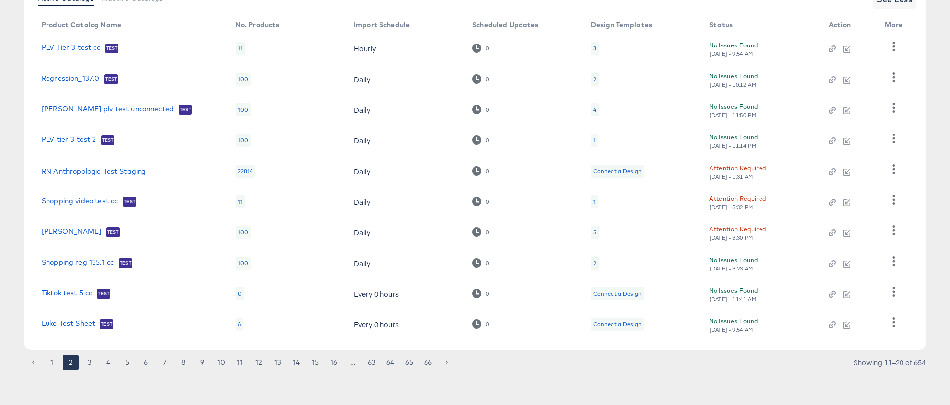
click at [110, 111] on link "fran plv test unconnected" at bounding box center [108, 110] width 132 height 10
click at [106, 175] on link "RN Anthropologie Test Staging" at bounding box center [94, 171] width 104 height 8
click at [73, 262] on link "Shopping reg 135.1 cc" at bounding box center [78, 263] width 72 height 10
click at [91, 362] on button "3" at bounding box center [90, 363] width 16 height 16
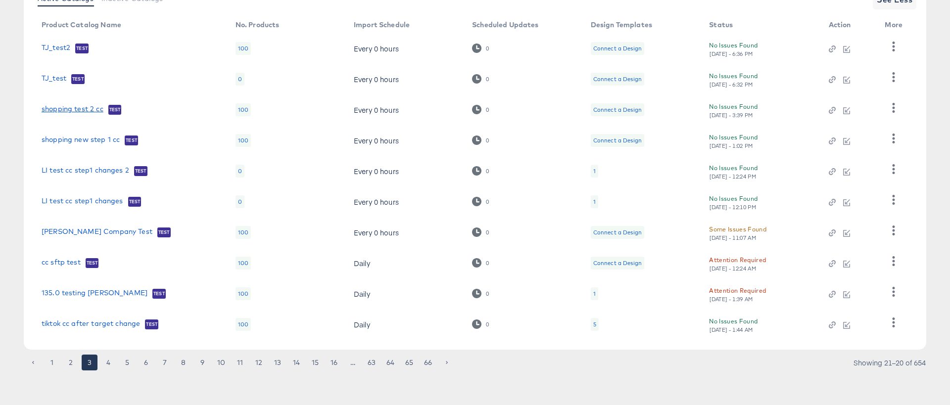
click at [65, 108] on link "shopping test 2 cc" at bounding box center [73, 110] width 62 height 10
click at [899, 106] on button "button" at bounding box center [893, 108] width 17 height 20
click at [873, 143] on div "HUD Checks (Internal)" at bounding box center [852, 144] width 99 height 16
click at [51, 367] on button "1" at bounding box center [52, 363] width 16 height 16
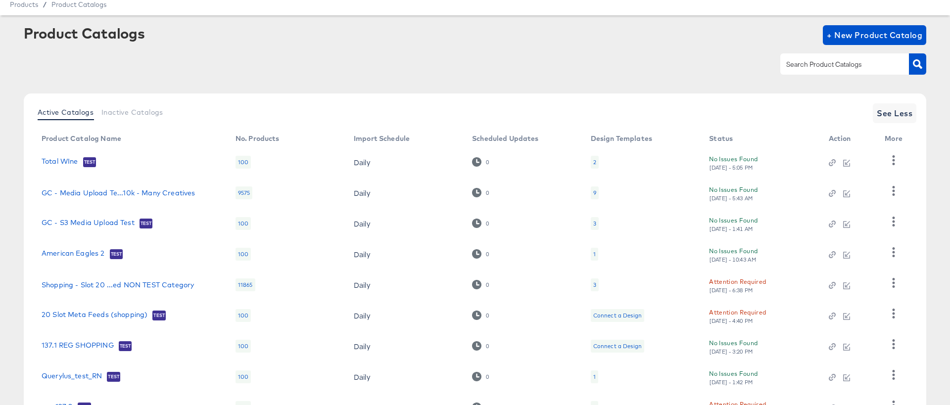
scroll to position [32, 0]
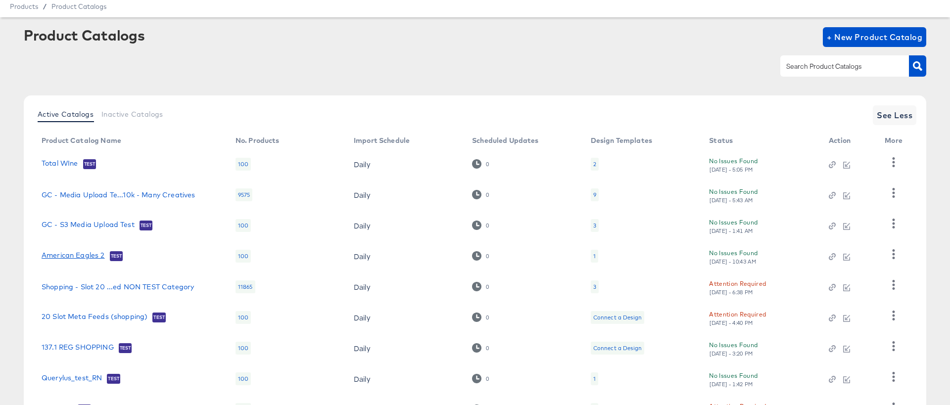
click at [85, 251] on link "American Eagles 2" at bounding box center [73, 256] width 63 height 10
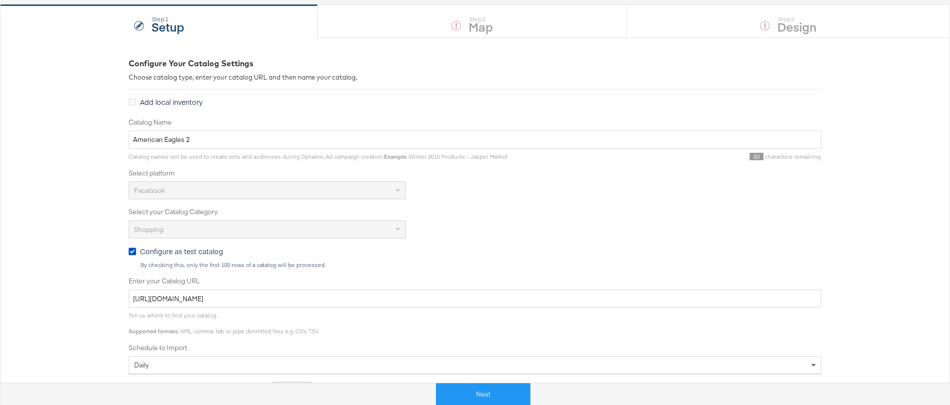
scroll to position [93, 0]
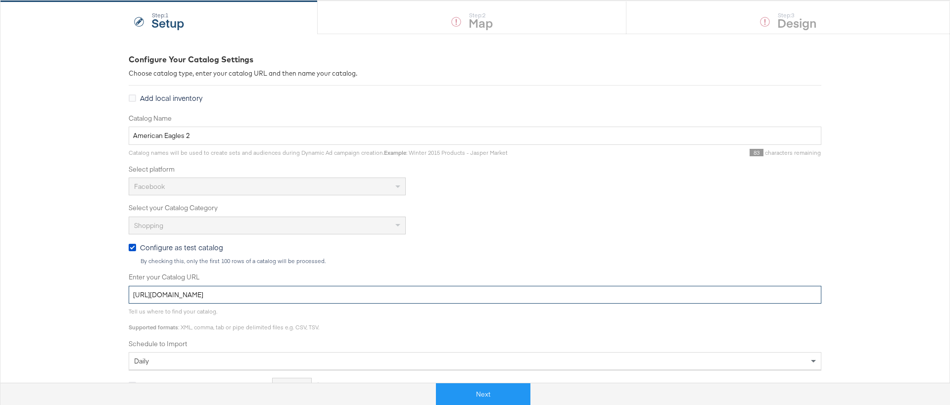
click at [223, 288] on input "[URL][DOMAIN_NAME]" at bounding box center [475, 295] width 693 height 18
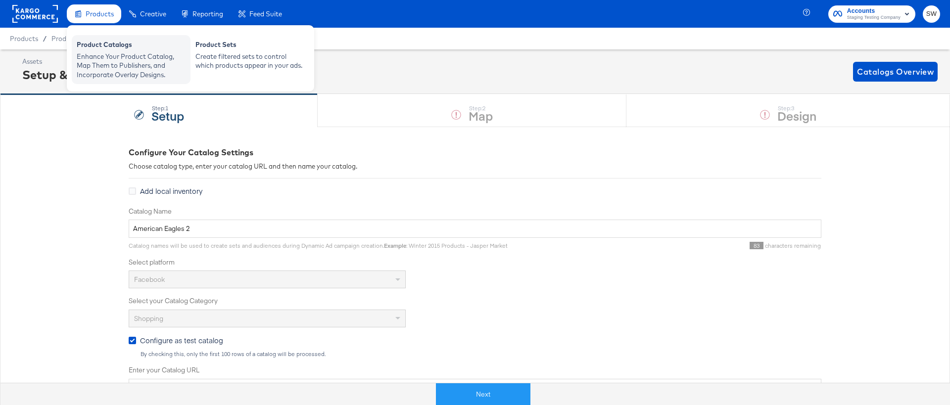
click at [108, 57] on div "Enhance Your Product Catalog, Map Them to Publishers, and Incorporate Overlay D…" at bounding box center [131, 66] width 109 height 28
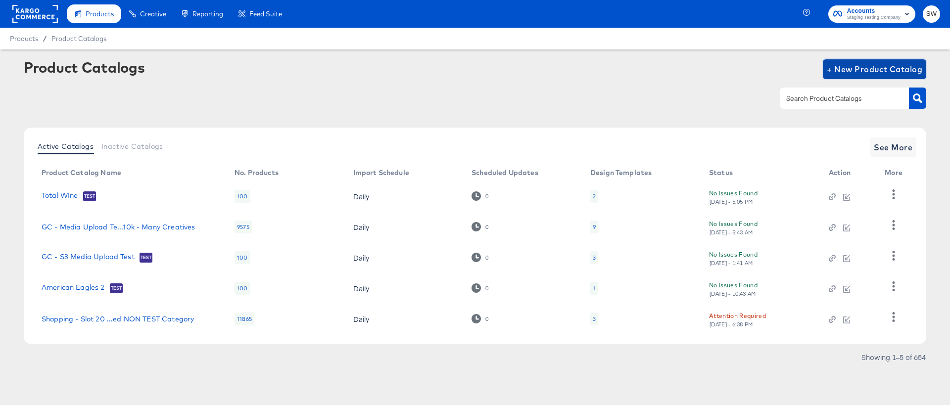
click at [843, 64] on span "+ New Product Catalog" at bounding box center [874, 69] width 95 height 14
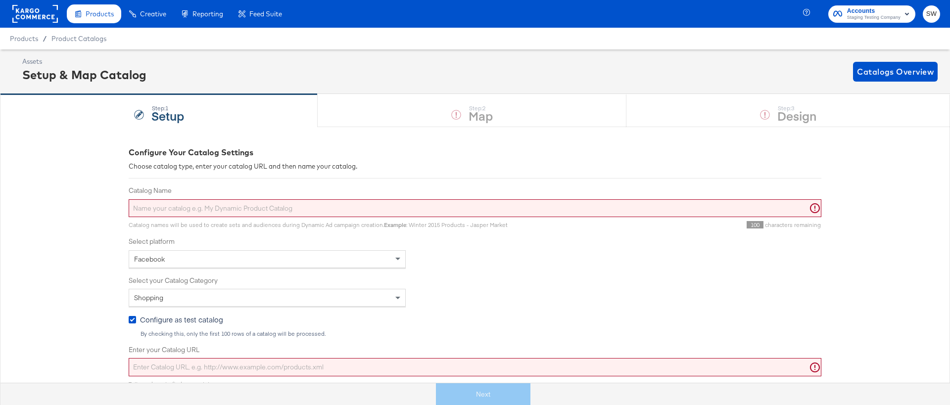
click at [166, 219] on div "Catalog names will be used to create sets and audiences during Dynamic Ad campa…" at bounding box center [475, 223] width 693 height 12
click at [166, 213] on input "Catalog Name" at bounding box center [475, 208] width 693 height 18
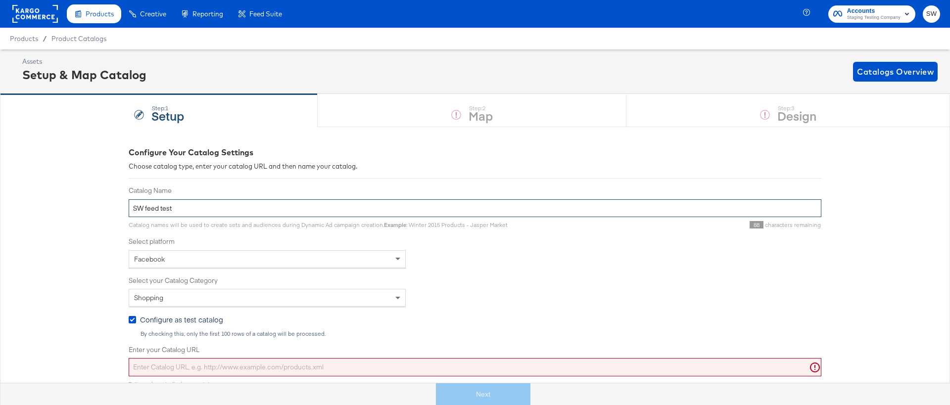
type input "SW feed test"
paste input "[URL][DOMAIN_NAME]"
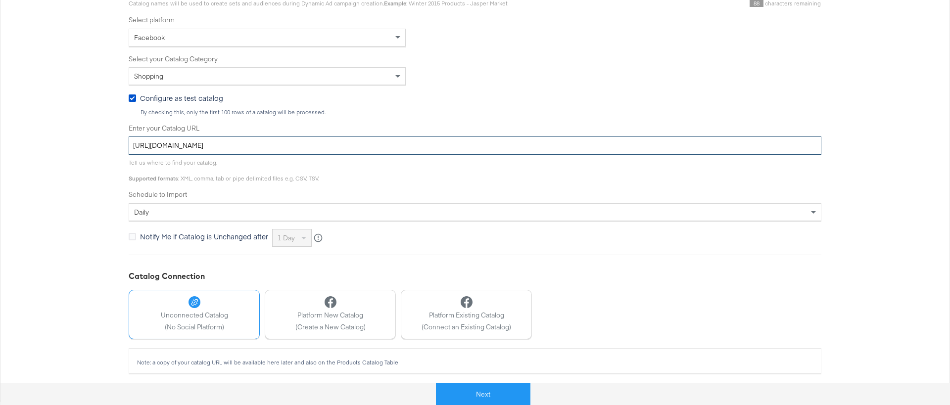
scroll to position [225, 0]
click at [187, 367] on div "Configure Your Catalog Settings Choose catalog type, enter your catalog URL and…" at bounding box center [475, 146] width 693 height 448
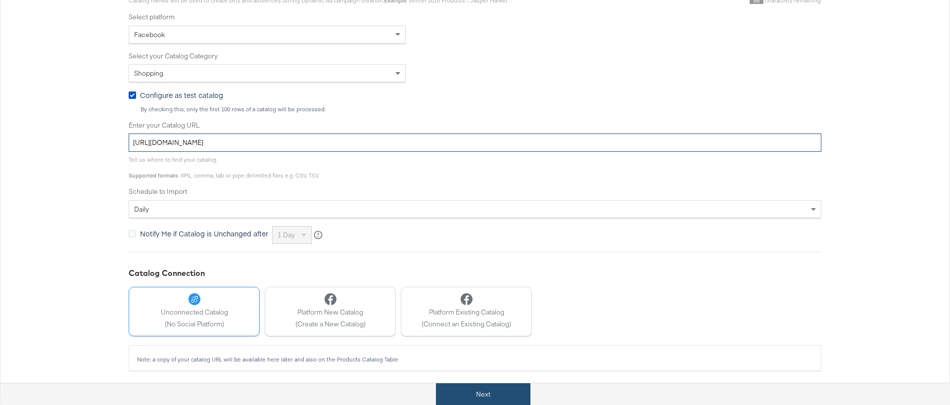
type input "[URL][DOMAIN_NAME]"
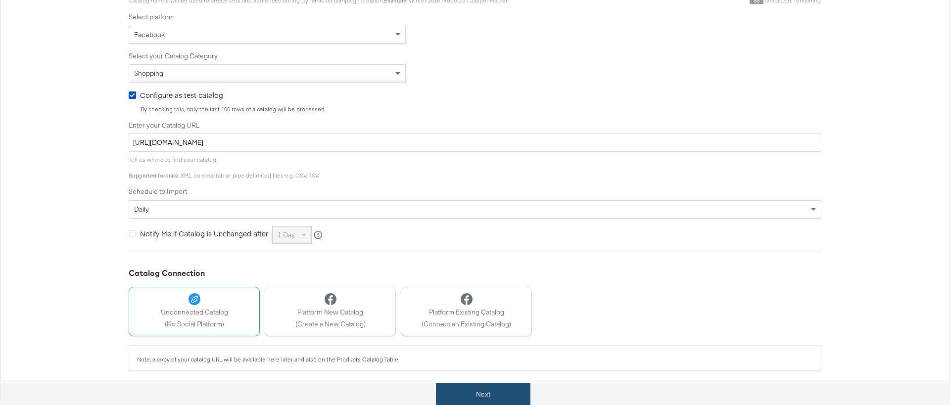
click at [469, 401] on button "Next" at bounding box center [483, 394] width 94 height 22
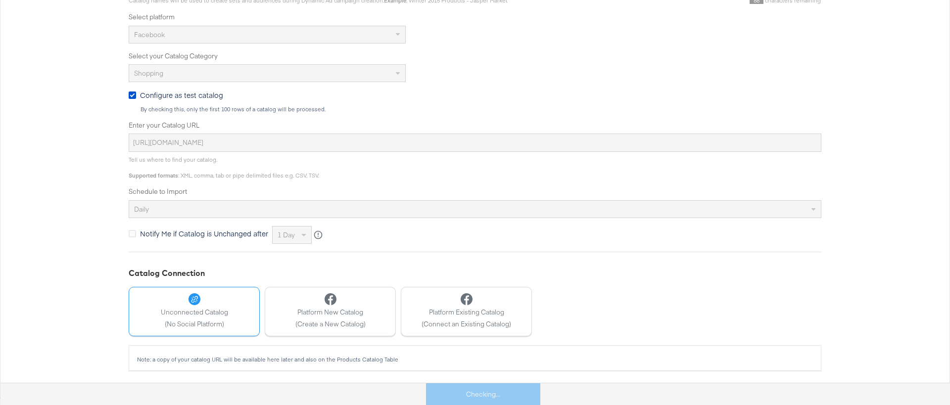
scroll to position [0, 0]
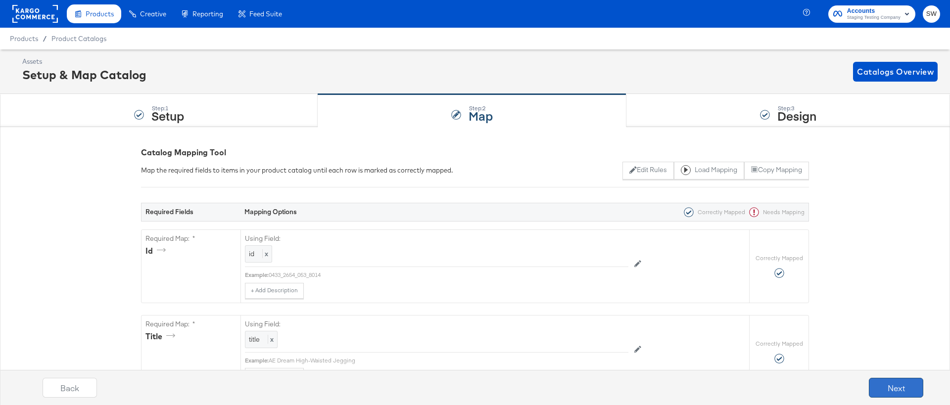
click at [885, 393] on button "Next" at bounding box center [896, 388] width 54 height 20
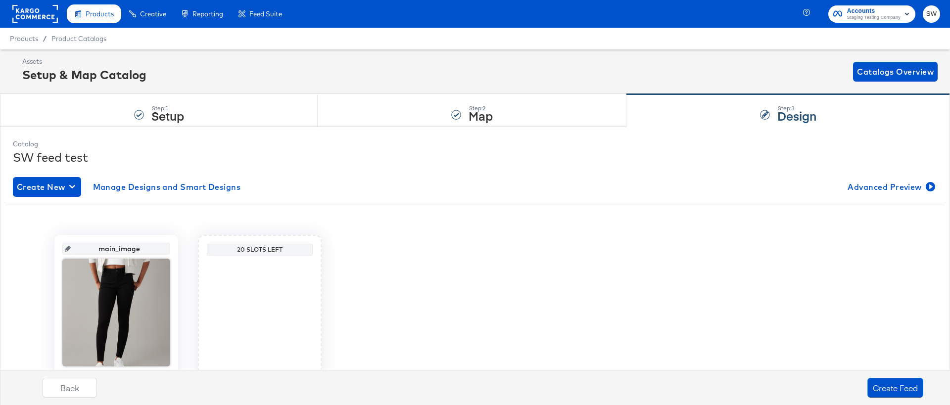
scroll to position [67, 0]
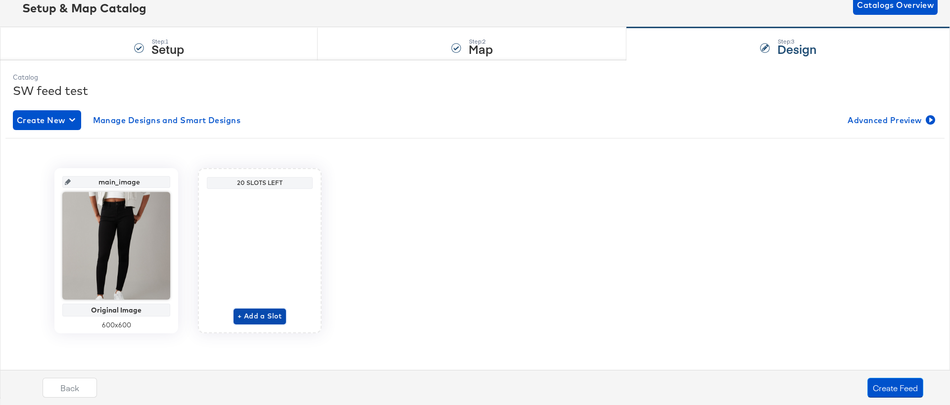
click at [258, 316] on span "+ Add a Slot" at bounding box center [259, 316] width 45 height 12
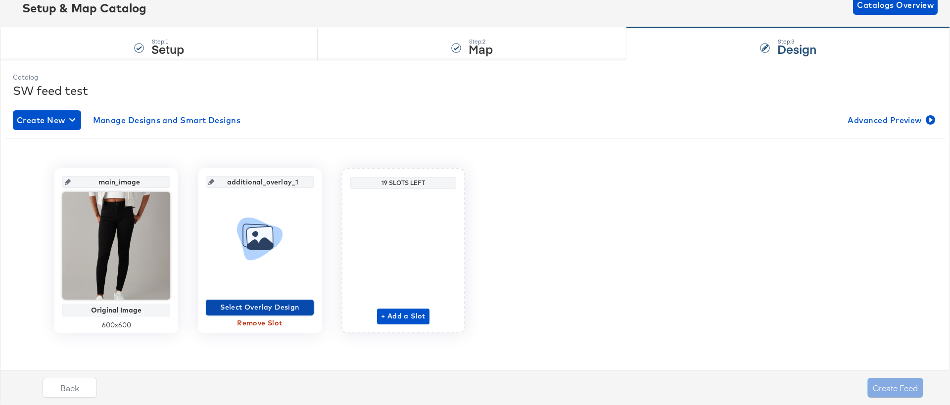
click at [258, 301] on button "Select Overlay Design" at bounding box center [260, 308] width 108 height 16
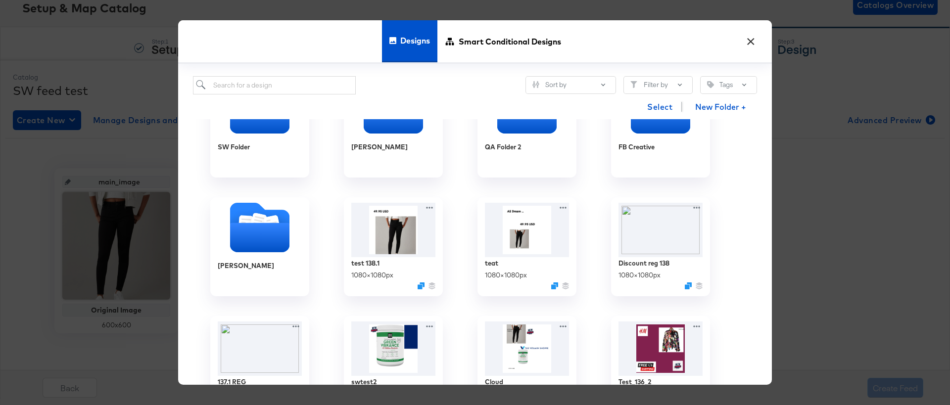
scroll to position [120, 0]
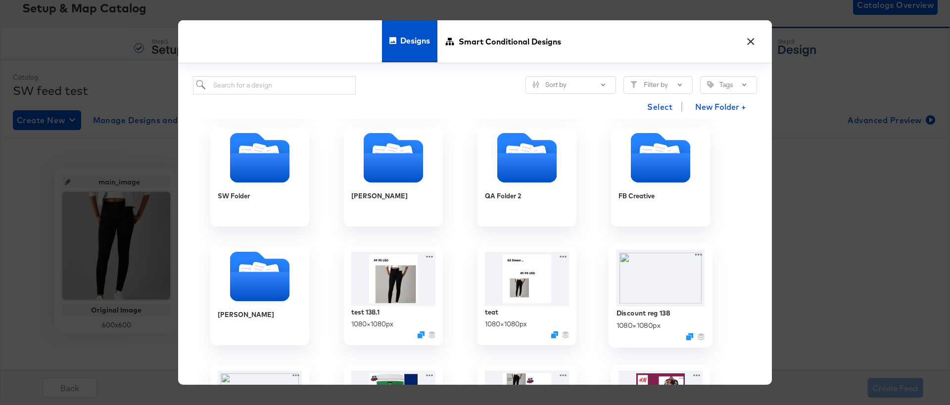
click at [656, 286] on img at bounding box center [660, 278] width 89 height 57
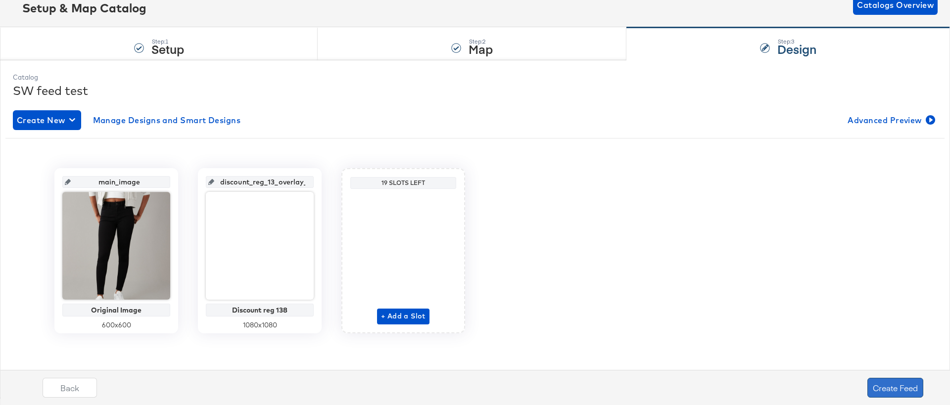
click at [893, 386] on button "Create Feed" at bounding box center [895, 388] width 56 height 20
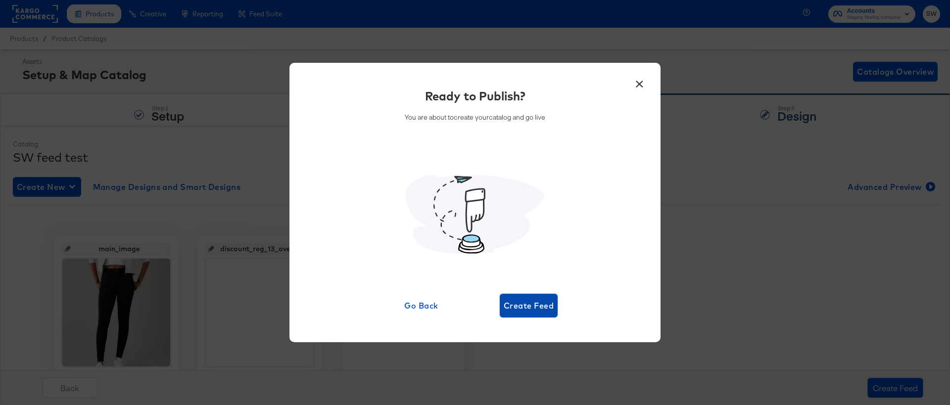
click at [536, 315] on button "Create Feed" at bounding box center [529, 306] width 58 height 24
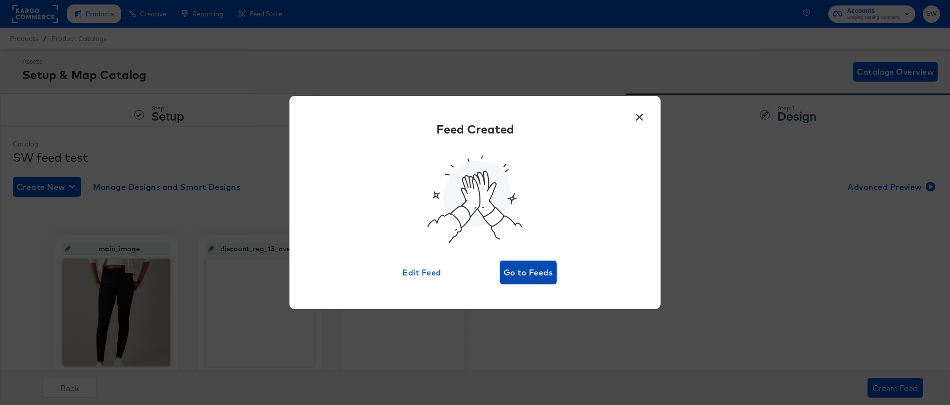
click at [516, 263] on button "Go to Feeds" at bounding box center [528, 273] width 57 height 24
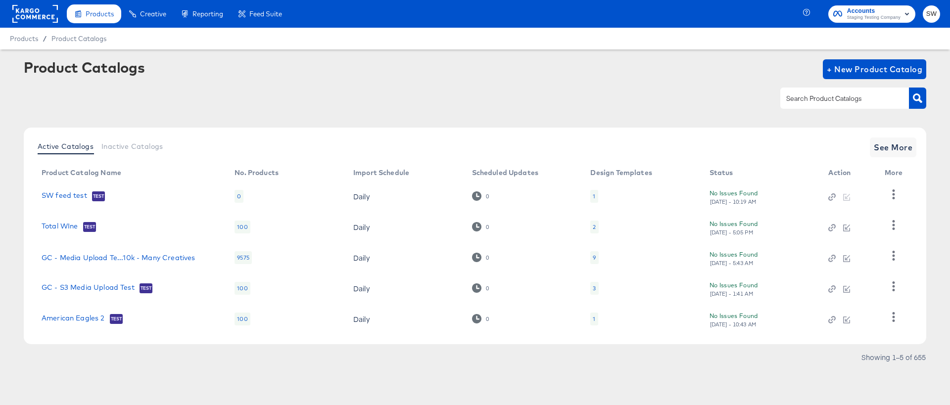
click at [406, 75] on div "Product Catalogs + New Product Catalog" at bounding box center [475, 69] width 902 height 20
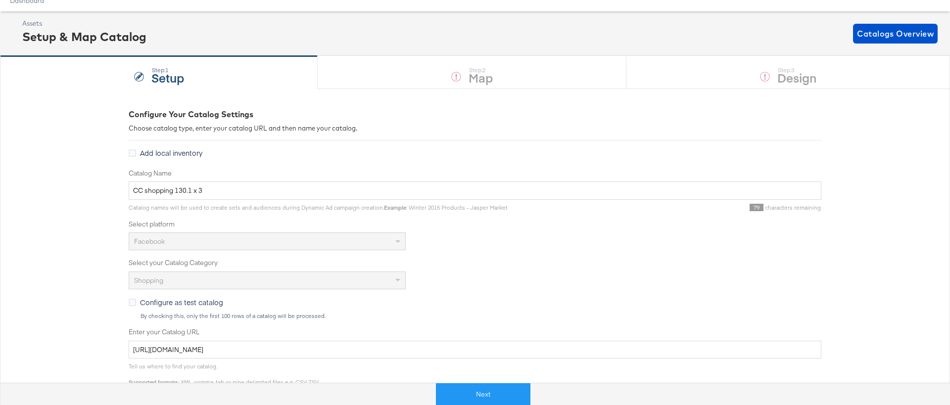
scroll to position [60, 0]
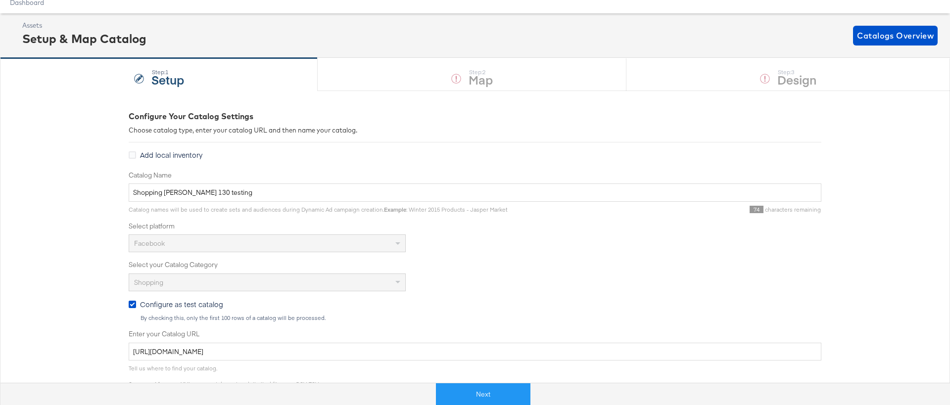
scroll to position [66, 0]
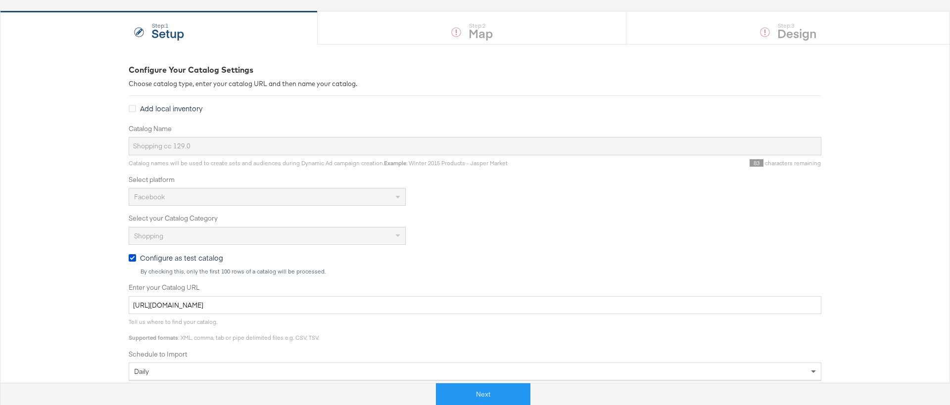
scroll to position [84, 0]
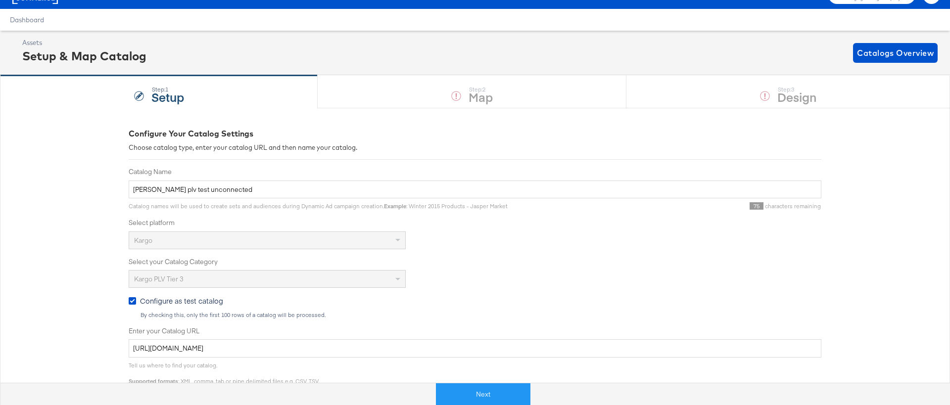
scroll to position [23, 0]
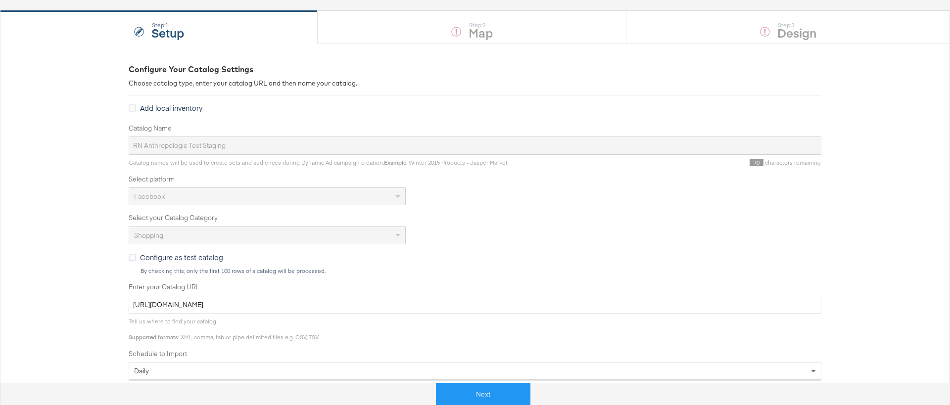
scroll to position [85, 0]
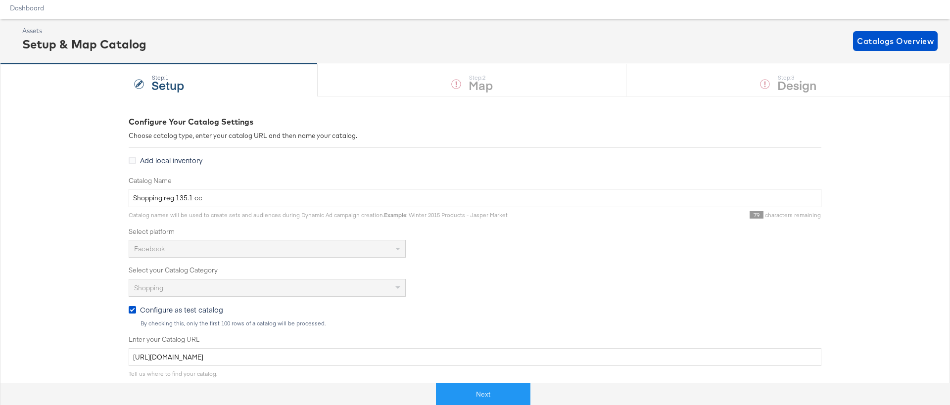
scroll to position [47, 0]
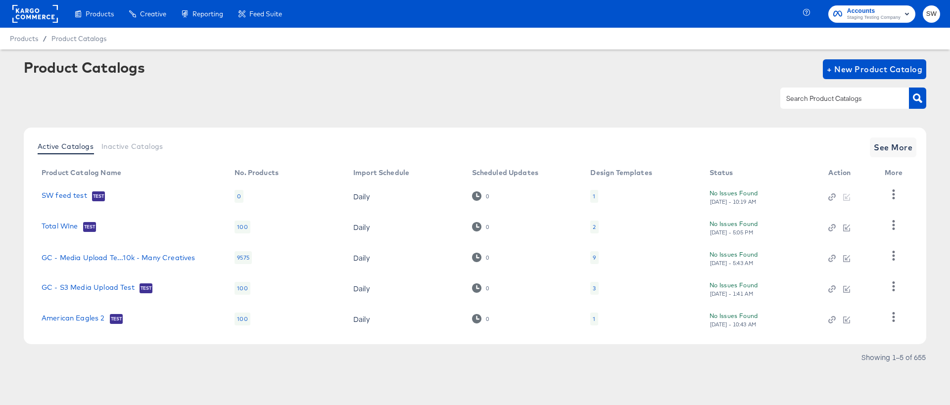
click at [904, 184] on td at bounding box center [896, 196] width 38 height 31
click at [894, 186] on button "button" at bounding box center [893, 195] width 17 height 20
click at [888, 232] on div "HUD Checks (Internal)" at bounding box center [852, 231] width 99 height 16
click at [50, 200] on link "SW feed test" at bounding box center [65, 196] width 46 height 10
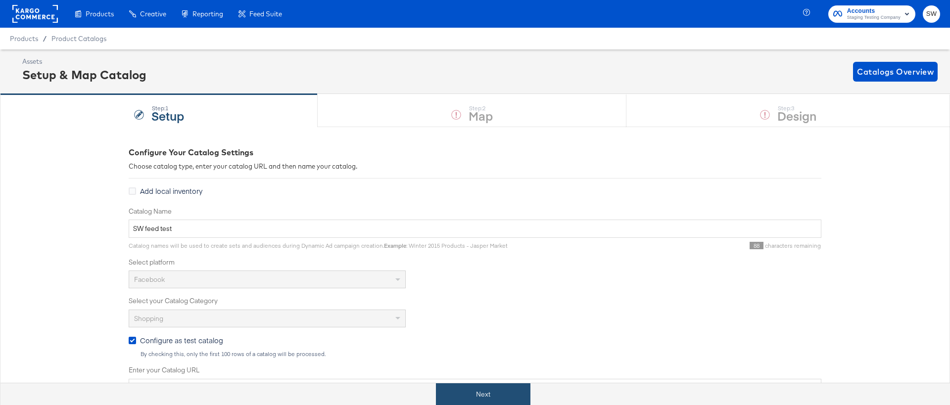
click at [488, 393] on button "Next" at bounding box center [483, 394] width 94 height 22
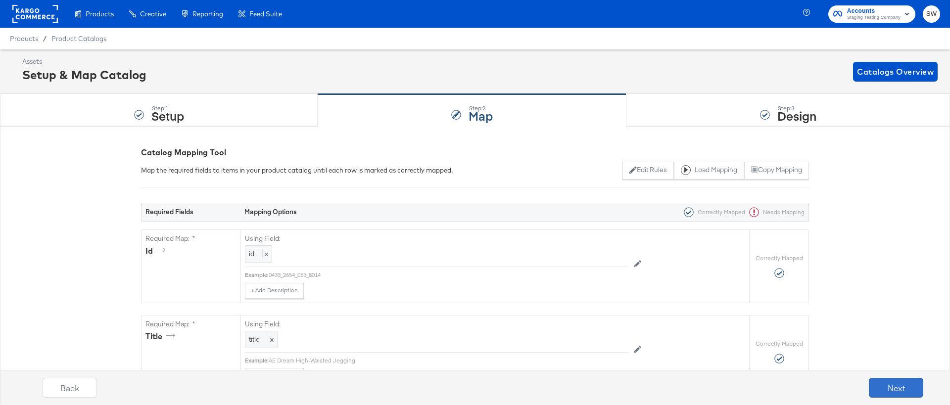
click at [882, 390] on button "Next" at bounding box center [896, 388] width 54 height 20
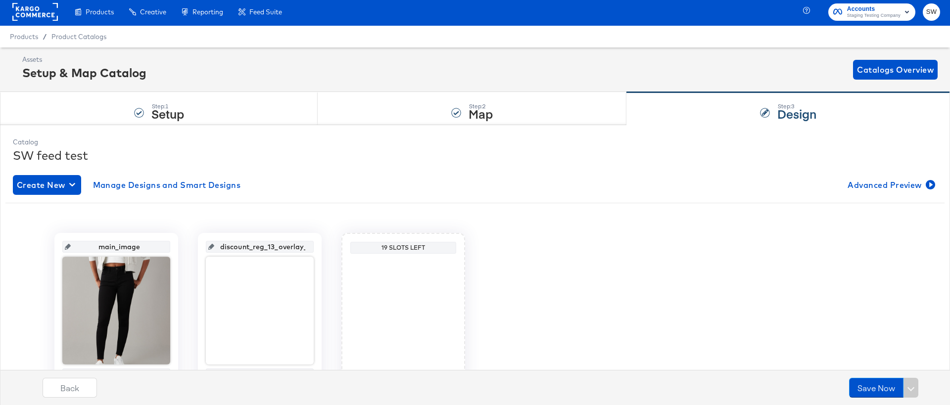
scroll to position [67, 0]
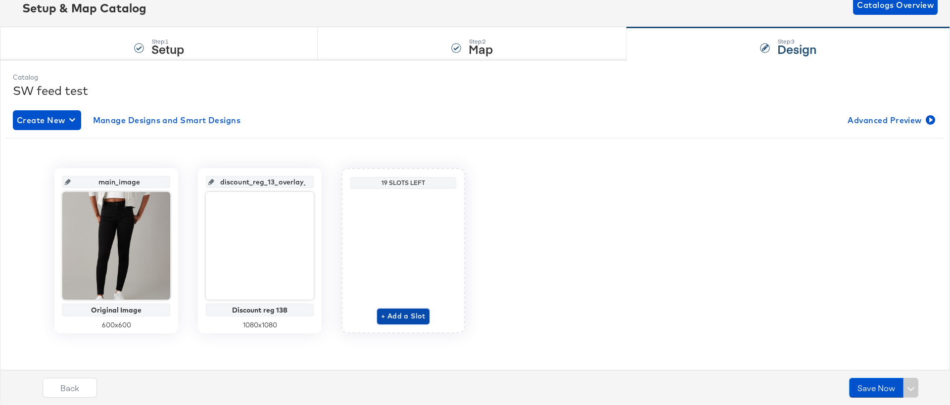
click at [393, 312] on span "+ Add a Slot" at bounding box center [403, 316] width 45 height 12
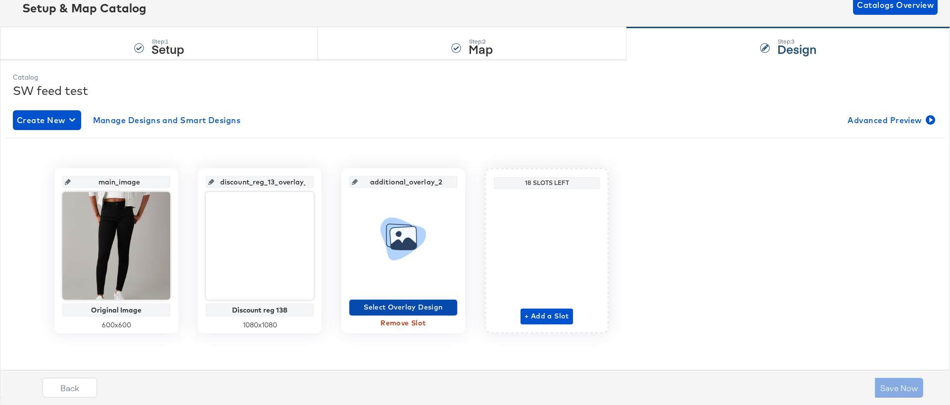
click at [393, 307] on span "Select Overlay Design" at bounding box center [403, 307] width 100 height 12
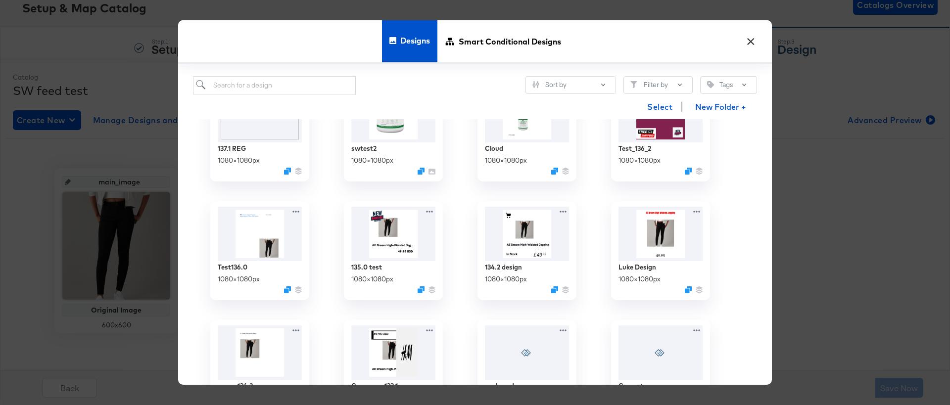
scroll to position [444, 0]
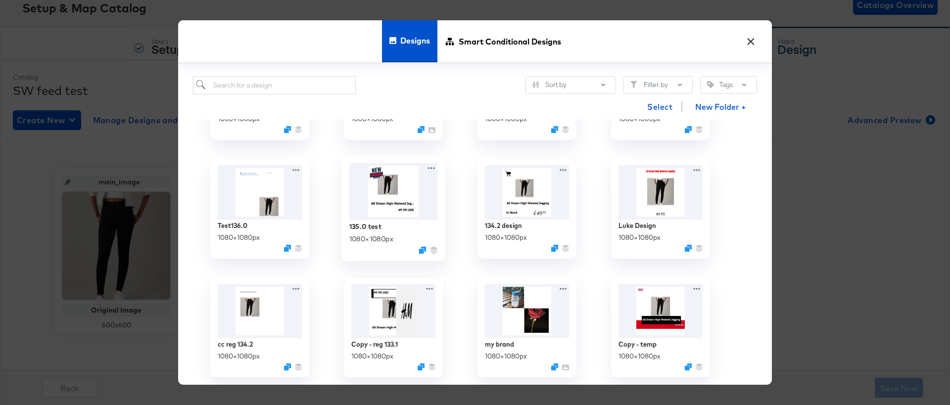
click at [391, 201] on img at bounding box center [393, 191] width 89 height 57
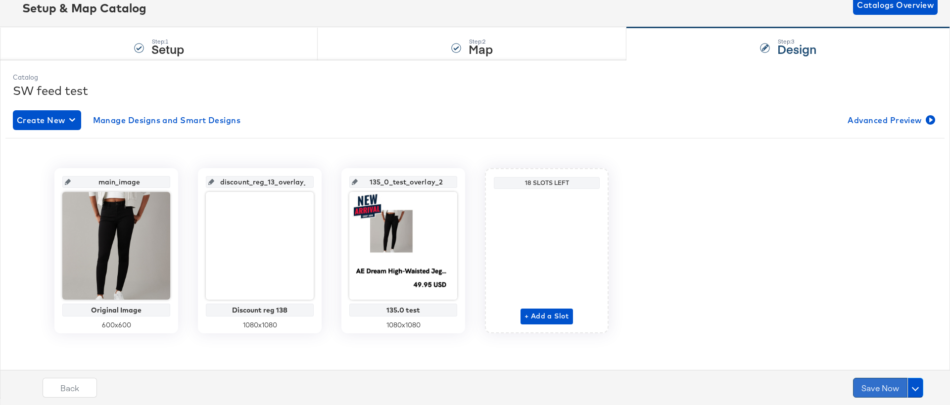
click at [871, 391] on button "Save Now" at bounding box center [880, 388] width 54 height 20
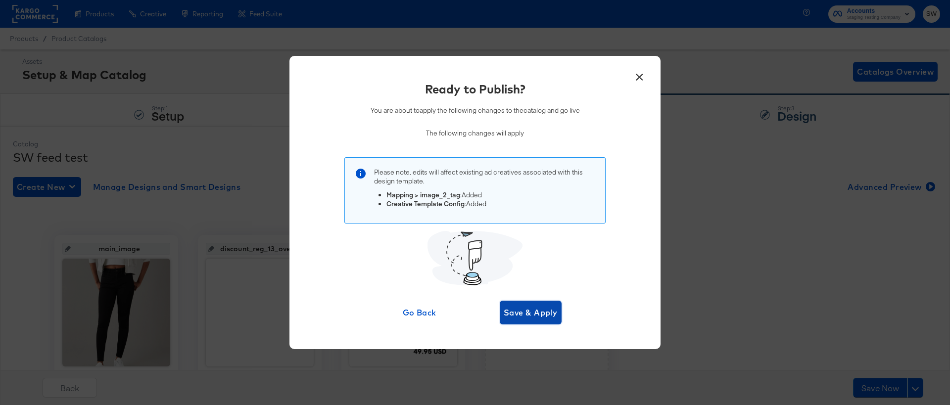
click at [550, 322] on button "Save & Apply" at bounding box center [531, 313] width 62 height 24
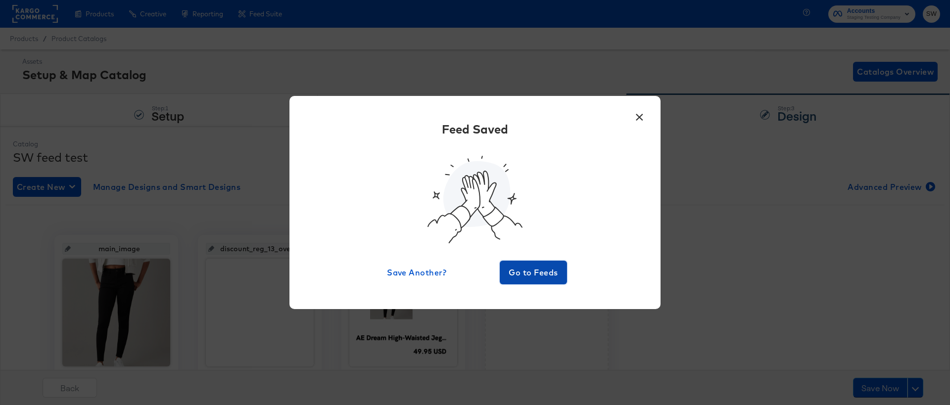
click at [550, 272] on span "Go to Feeds" at bounding box center [533, 273] width 59 height 14
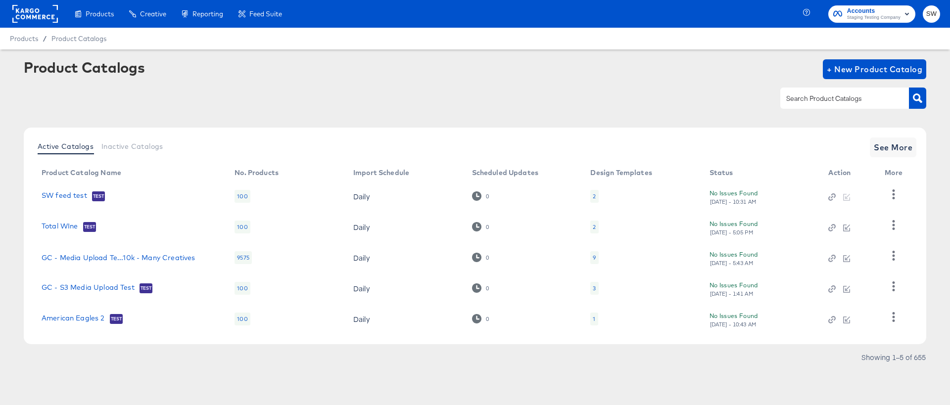
click at [846, 193] on div at bounding box center [846, 196] width 37 height 9
click at [890, 197] on icon "button" at bounding box center [892, 193] width 9 height 9
click at [884, 226] on div "HUD Checks (Internal)" at bounding box center [852, 231] width 99 height 16
